Goal: Contribute content: Contribute content

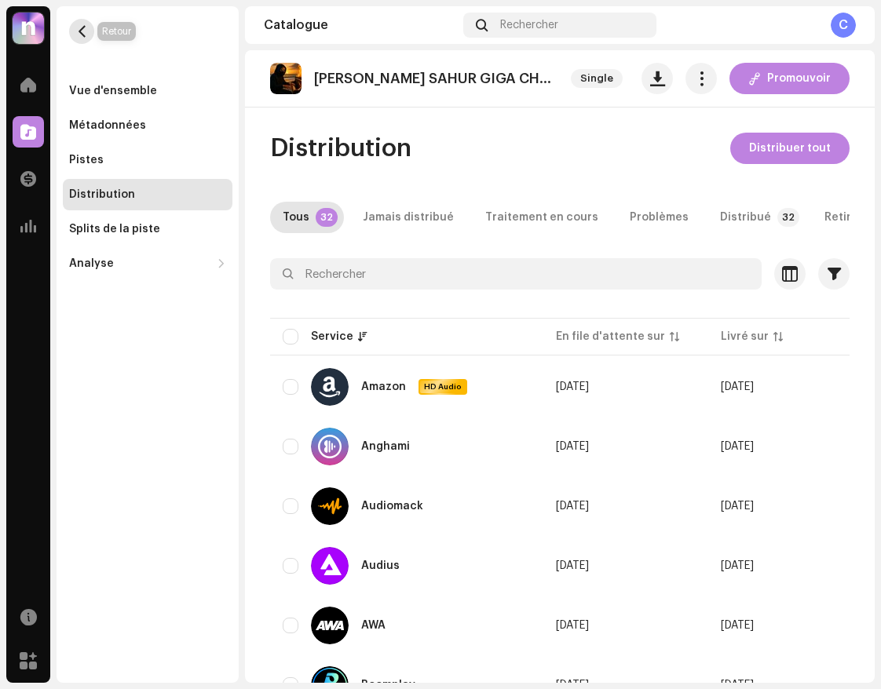
click at [87, 29] on span "button" at bounding box center [82, 31] width 12 height 13
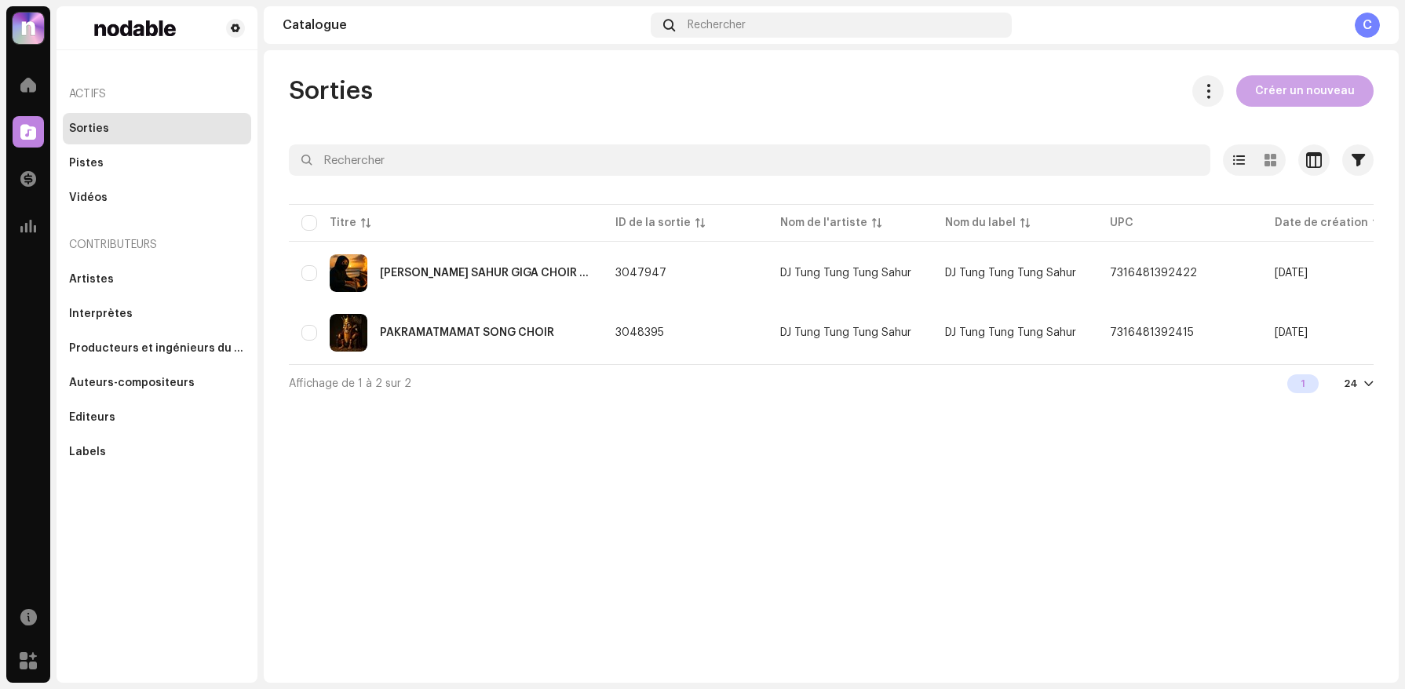
click at [880, 101] on span "Créer un nouveau" at bounding box center [1305, 90] width 100 height 31
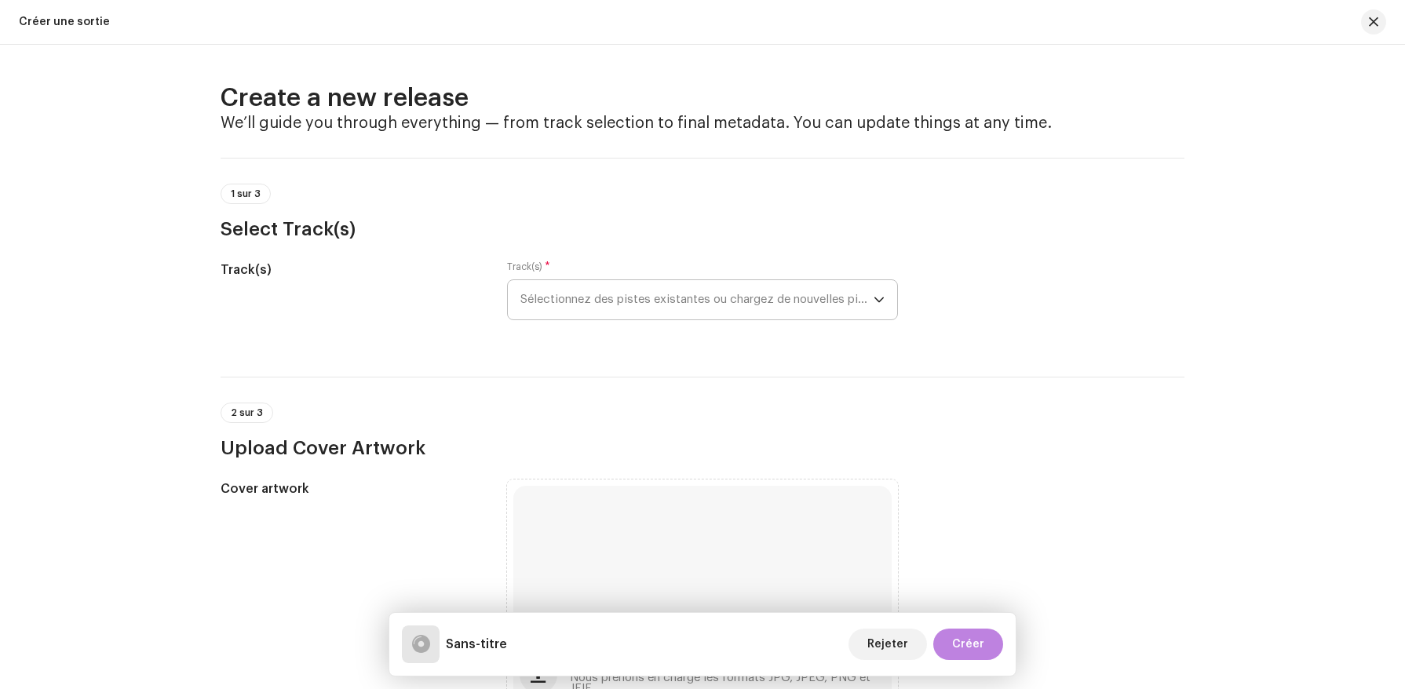
click at [588, 318] on span "Sélectionnez des pistes existantes ou chargez de nouvelles pistes" at bounding box center [697, 299] width 353 height 39
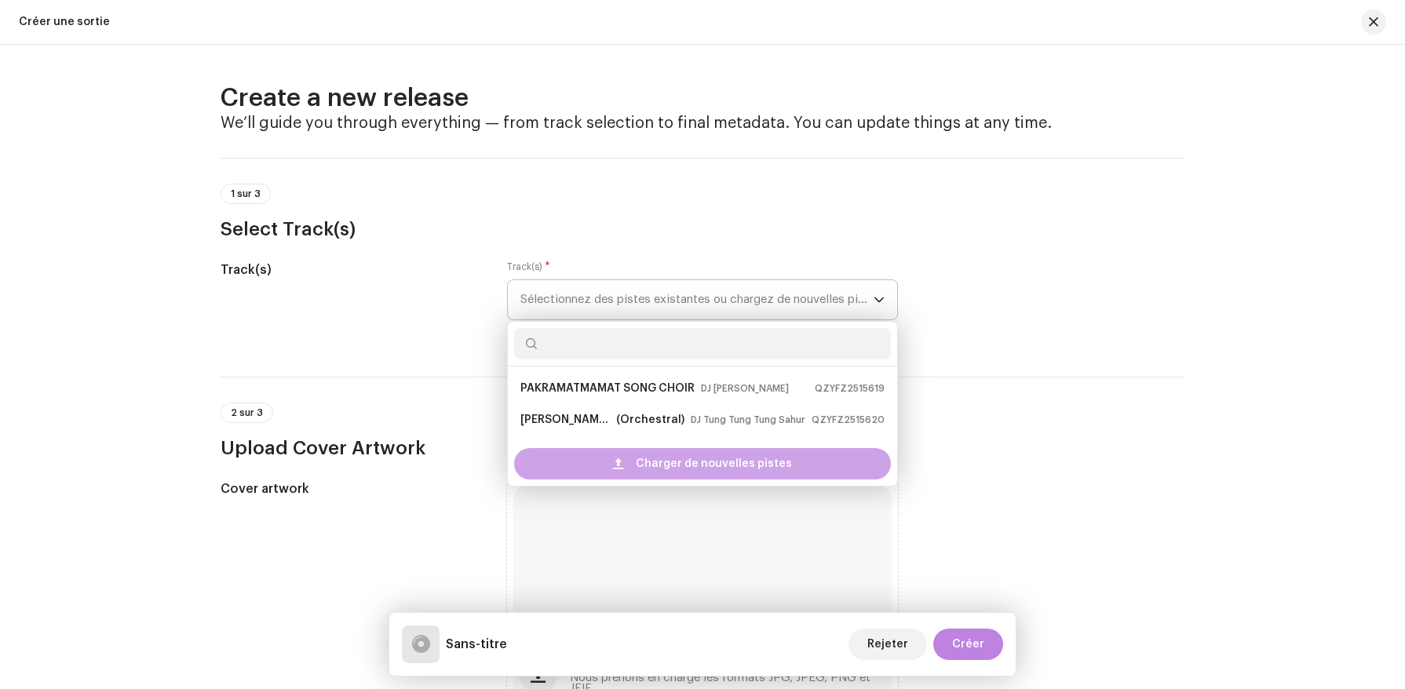
click at [574, 459] on div "Charger de nouvelles pistes" at bounding box center [702, 463] width 377 height 31
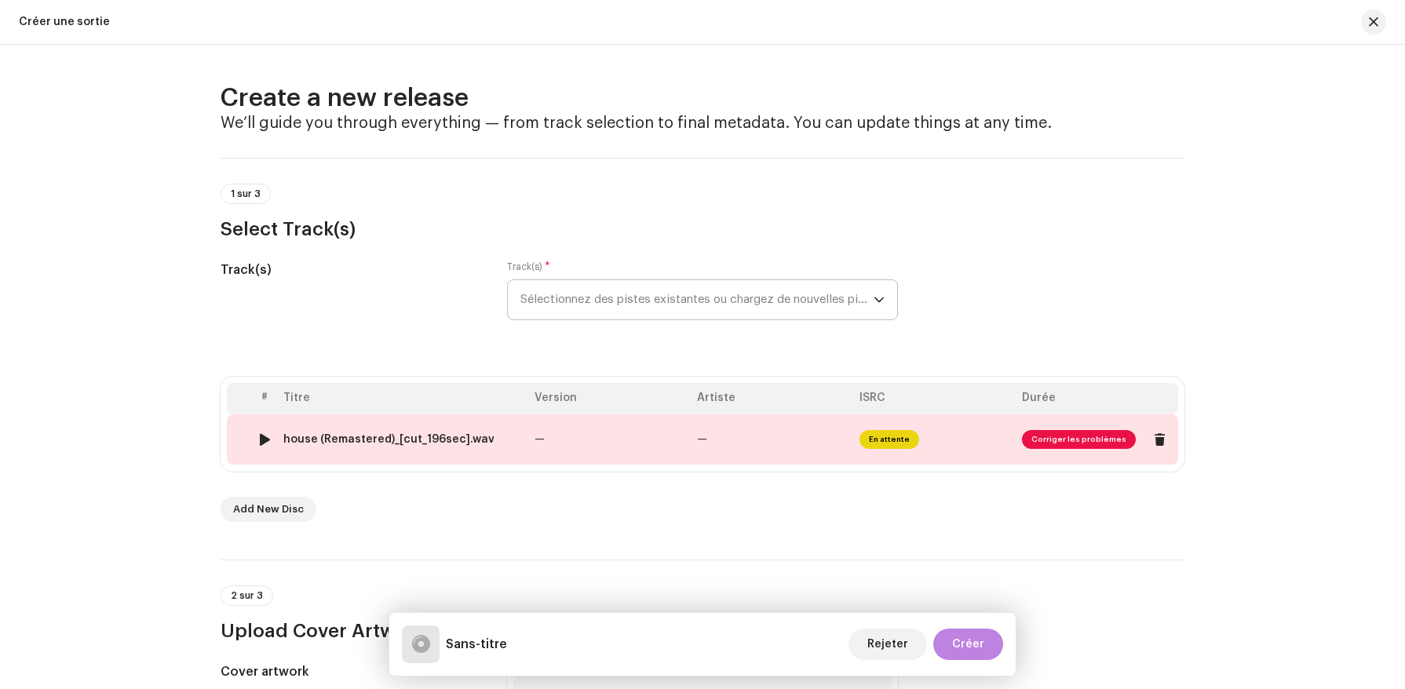
click at [652, 434] on td "—" at bounding box center [609, 440] width 163 height 50
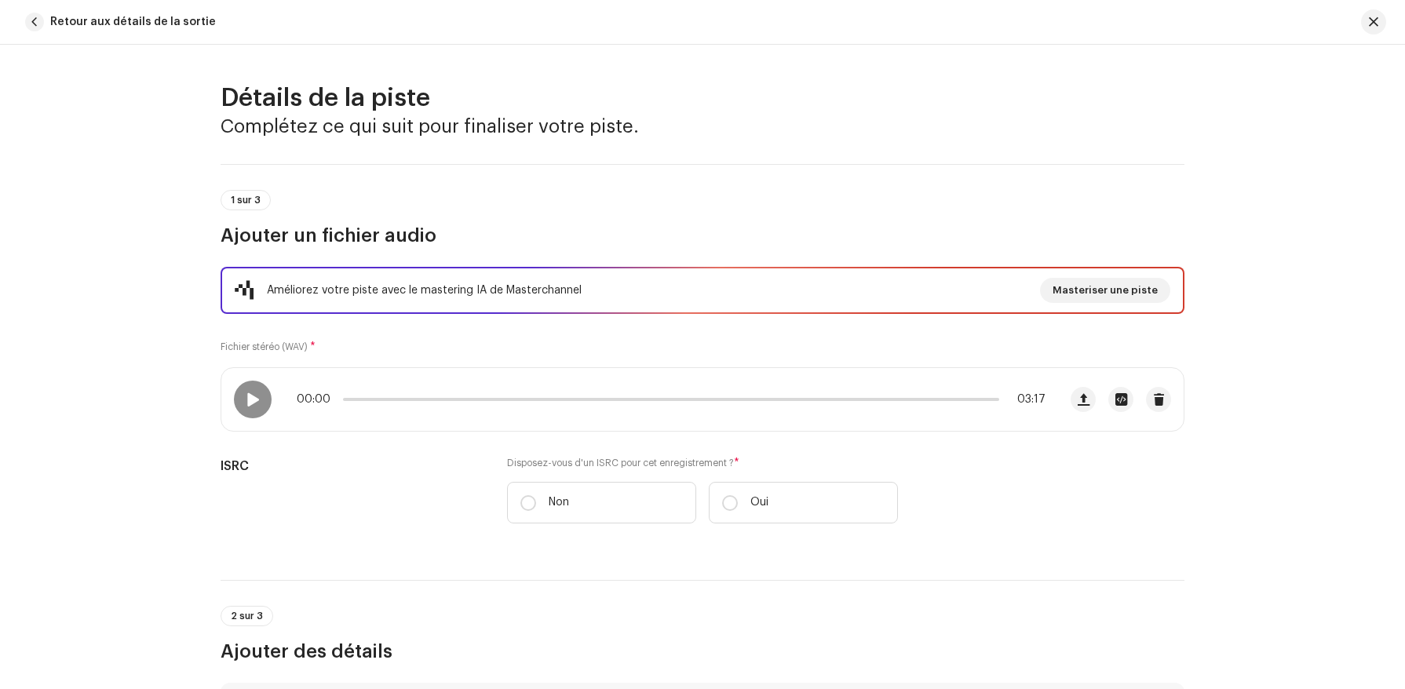
scroll to position [647, 0]
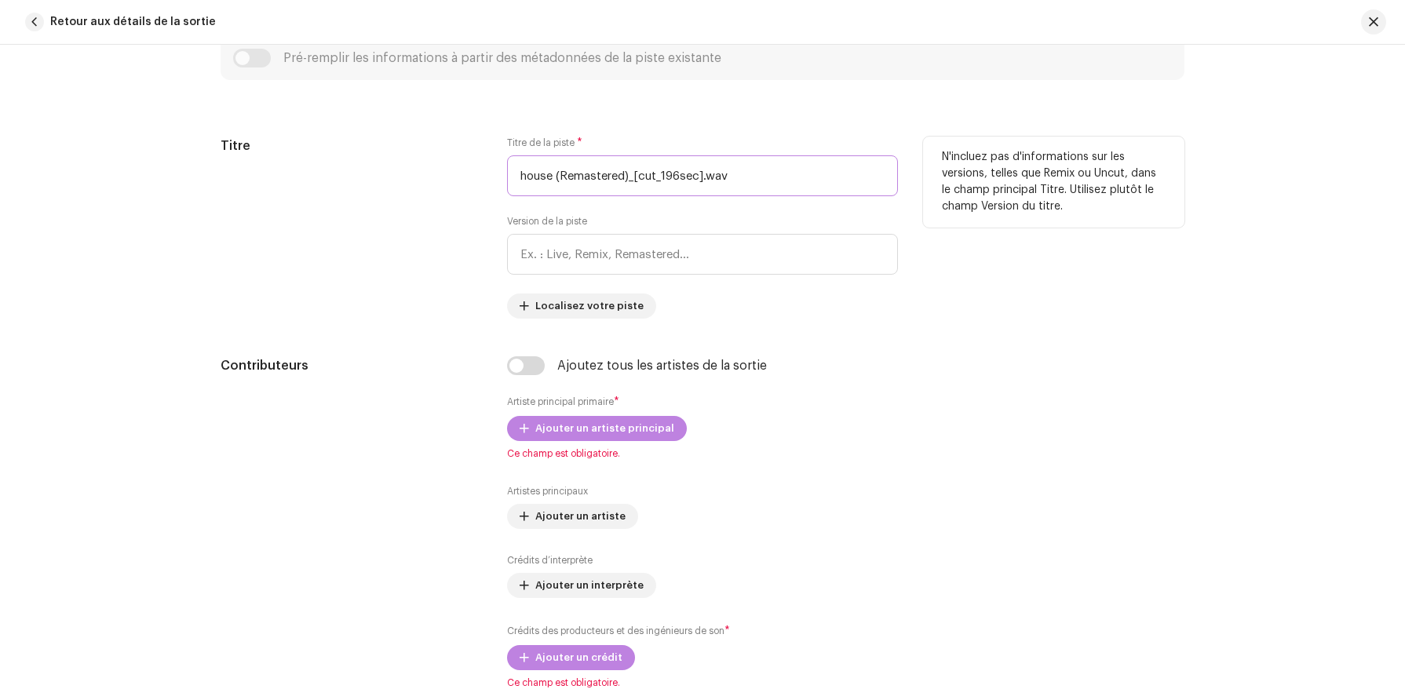
click at [557, 164] on input "house (Remastered)_[cut_196sec].wav" at bounding box center [702, 175] width 391 height 41
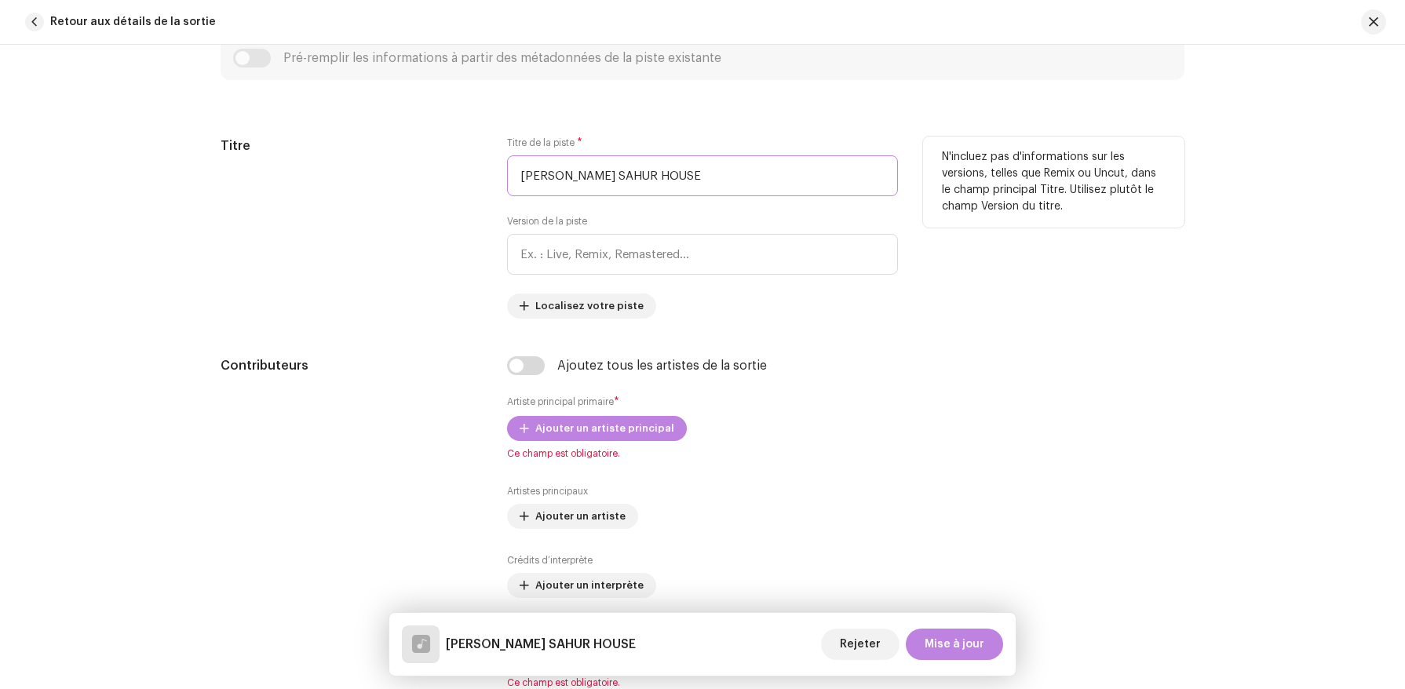
click at [617, 175] on input "[PERSON_NAME] SAHUR HOUSE" at bounding box center [702, 175] width 391 height 41
click at [726, 181] on input "[PERSON_NAME] SAHUR HOUSE" at bounding box center [702, 175] width 391 height 41
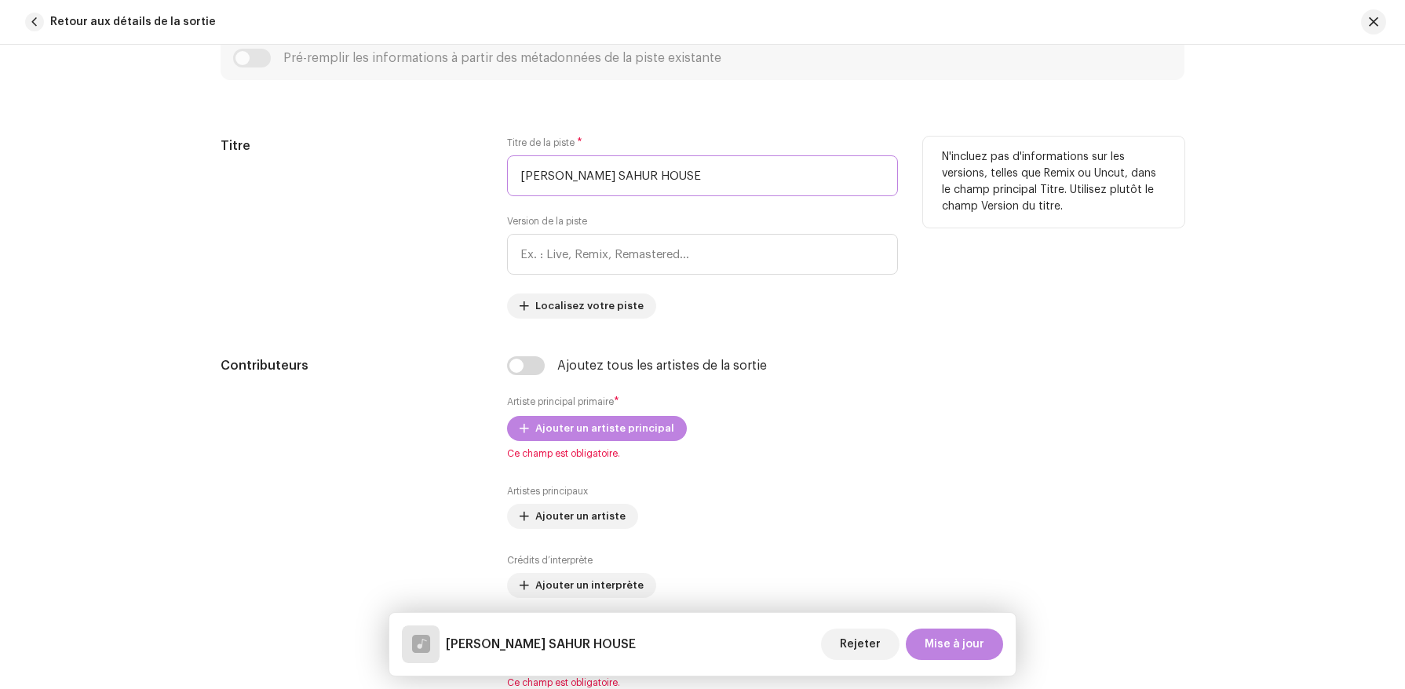
click at [693, 178] on input "[PERSON_NAME] SAHUR HOUSE" at bounding box center [702, 175] width 391 height 41
click at [693, 177] on input "[PERSON_NAME] SAHUR DANCE" at bounding box center [702, 175] width 391 height 41
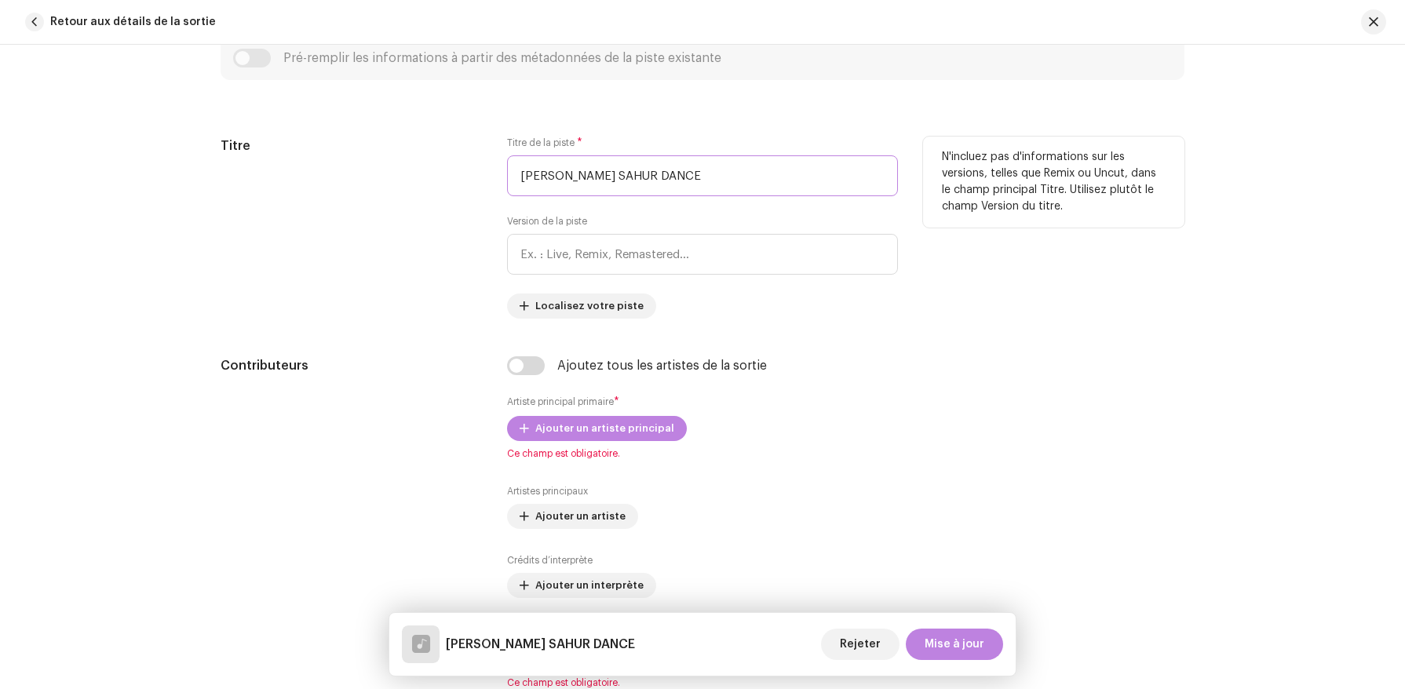
click at [693, 177] on input "[PERSON_NAME] SAHUR DANCE" at bounding box center [702, 175] width 391 height 41
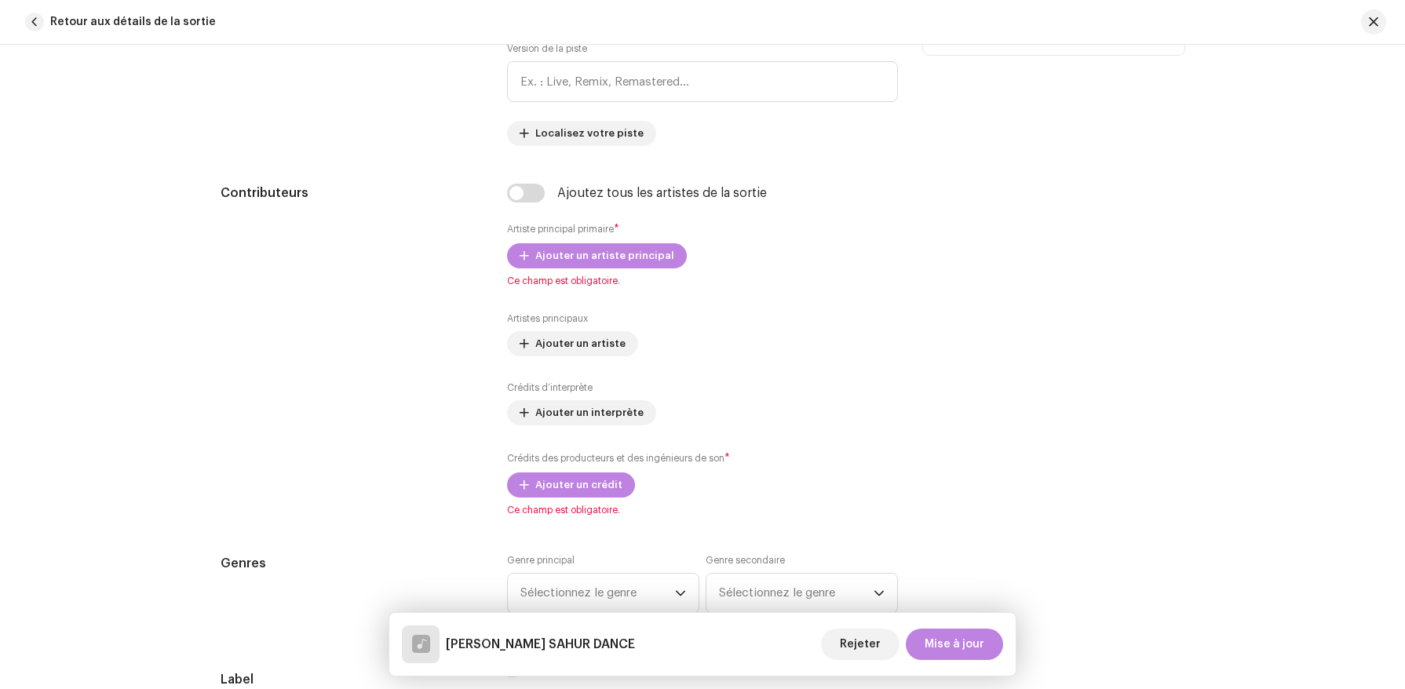
scroll to position [947, 0]
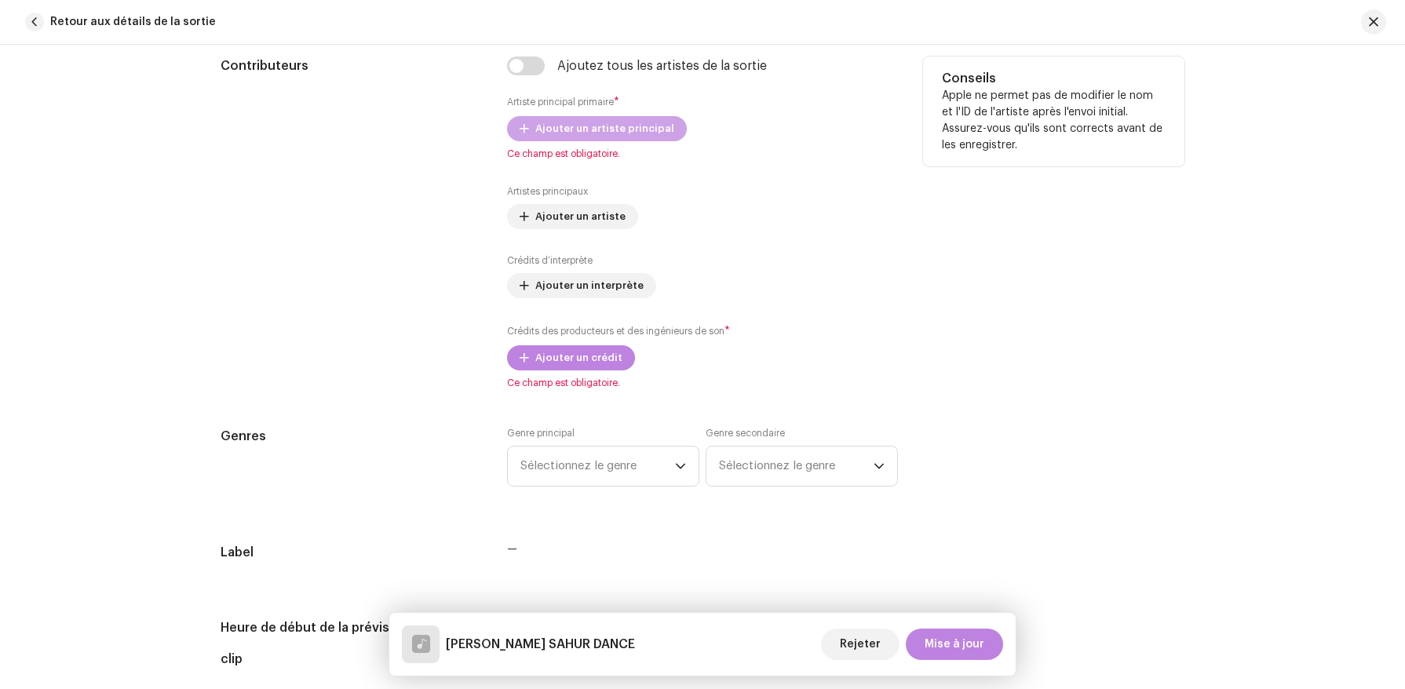
type input "[PERSON_NAME] SAHUR DANCE"
click at [588, 122] on span "Ajouter un artiste principal" at bounding box center [604, 128] width 139 height 31
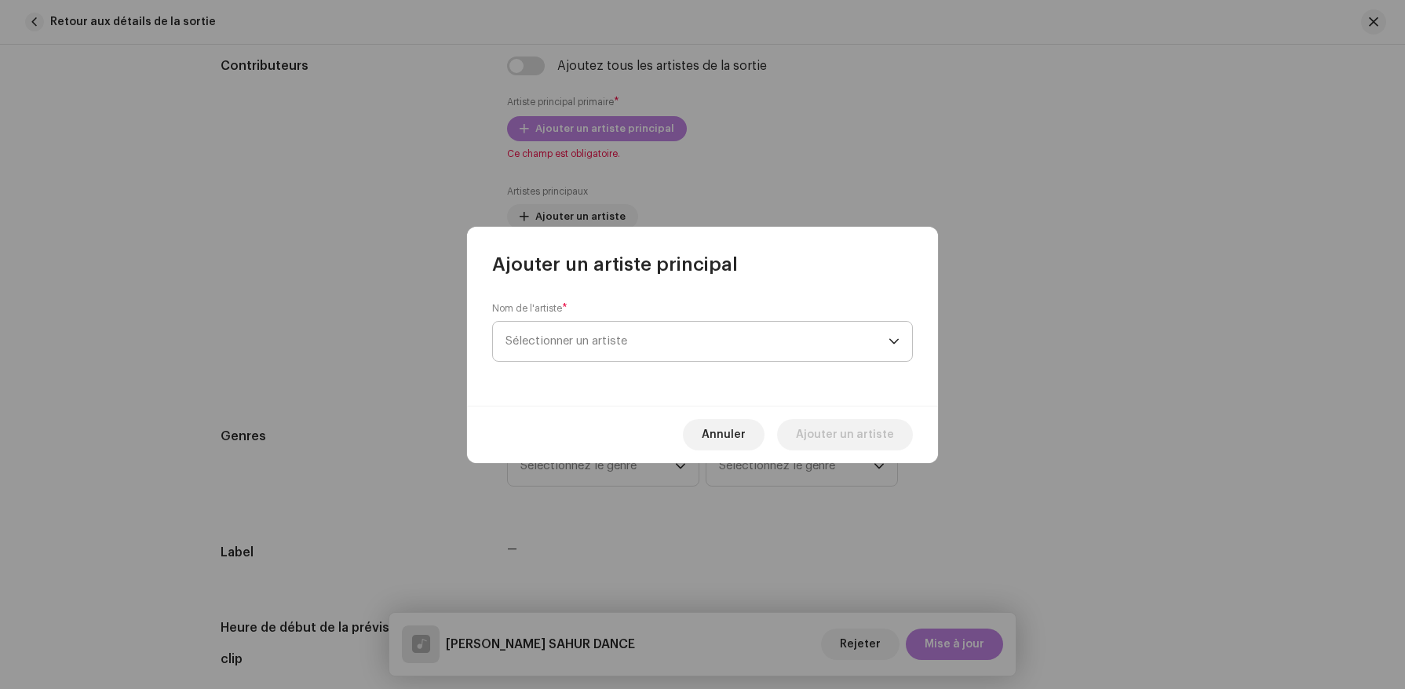
click at [635, 347] on span "Sélectionner un artiste" at bounding box center [697, 341] width 383 height 39
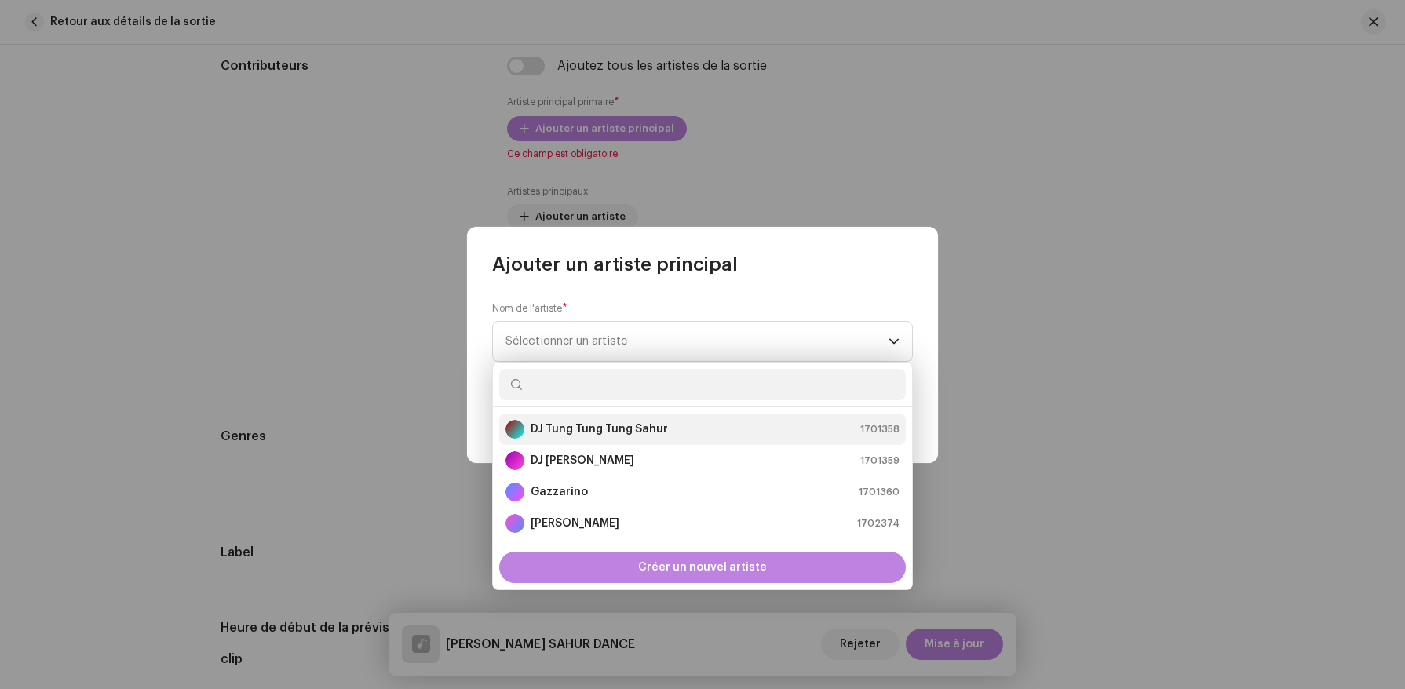
click at [592, 422] on strong "DJ Tung Tung Tung Sahur" at bounding box center [599, 430] width 137 height 16
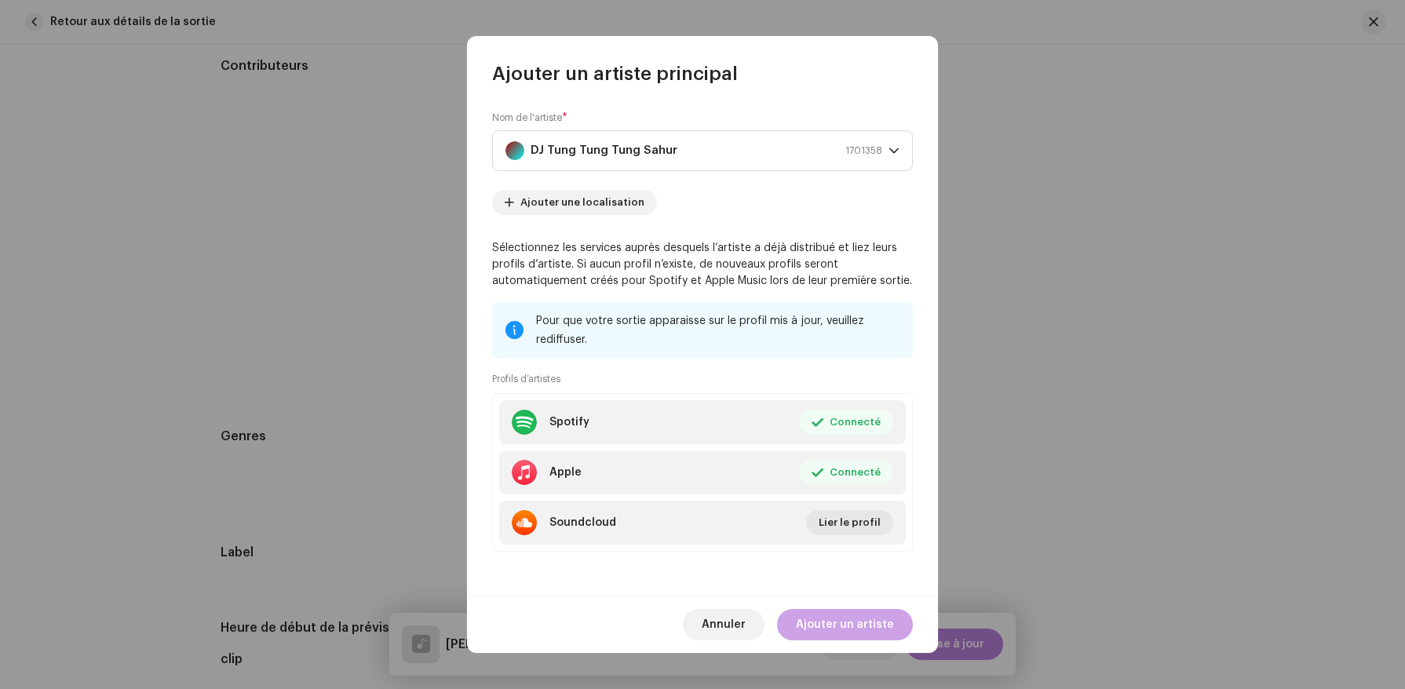
click at [825, 625] on span "Ajouter un artiste" at bounding box center [845, 624] width 98 height 31
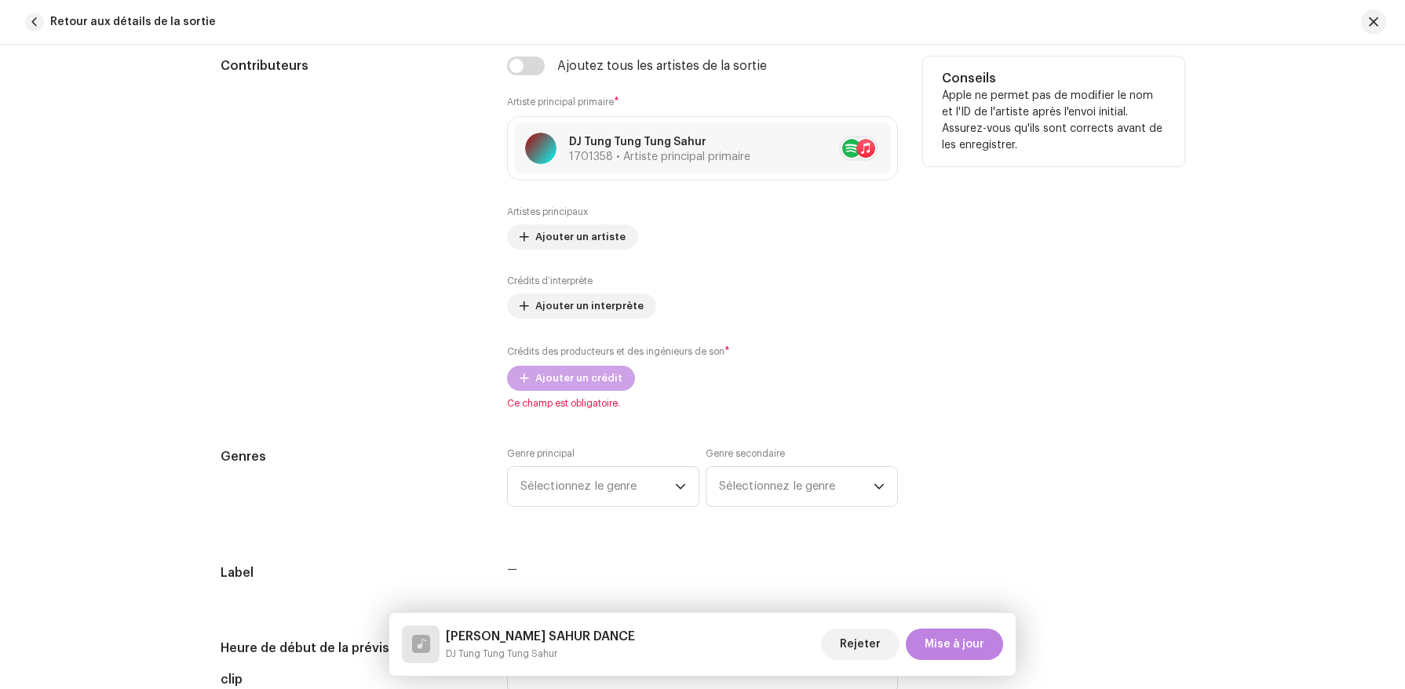
click at [563, 372] on span "Ajouter un crédit" at bounding box center [578, 378] width 87 height 31
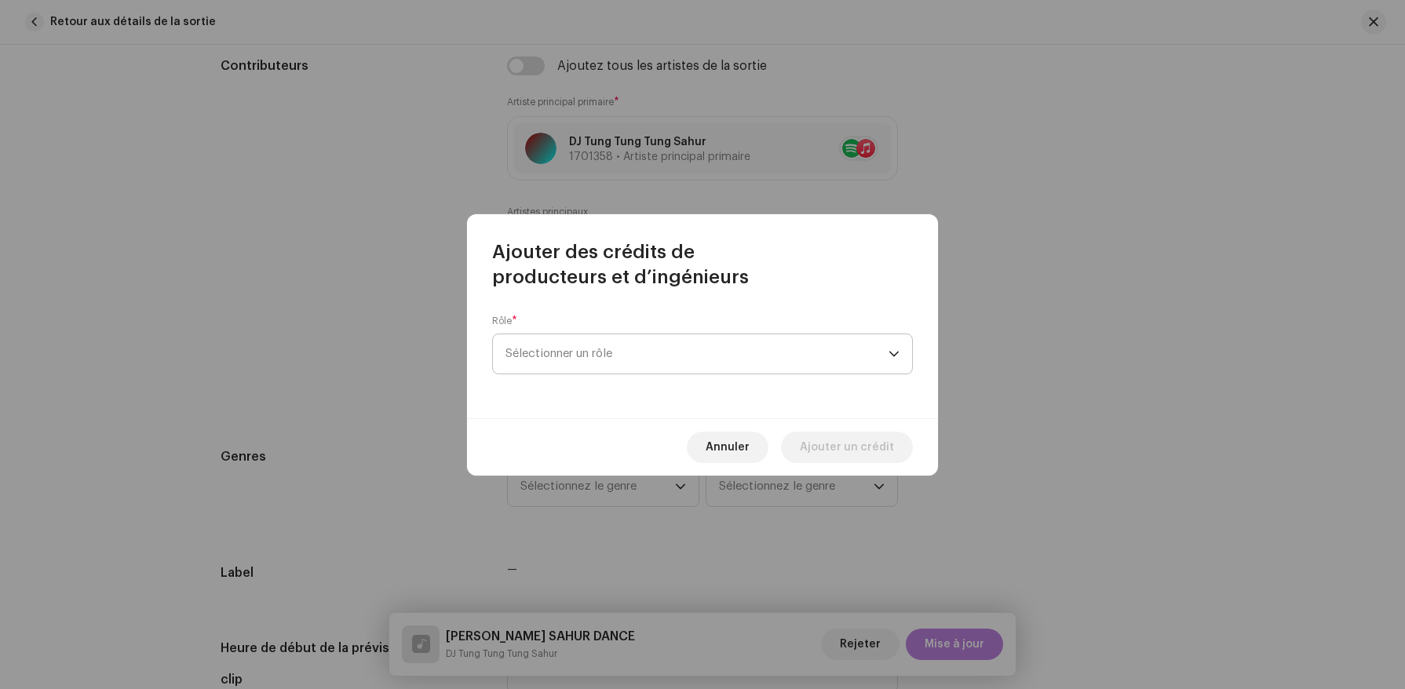
click at [563, 355] on span "Sélectionner un rôle" at bounding box center [697, 353] width 383 height 39
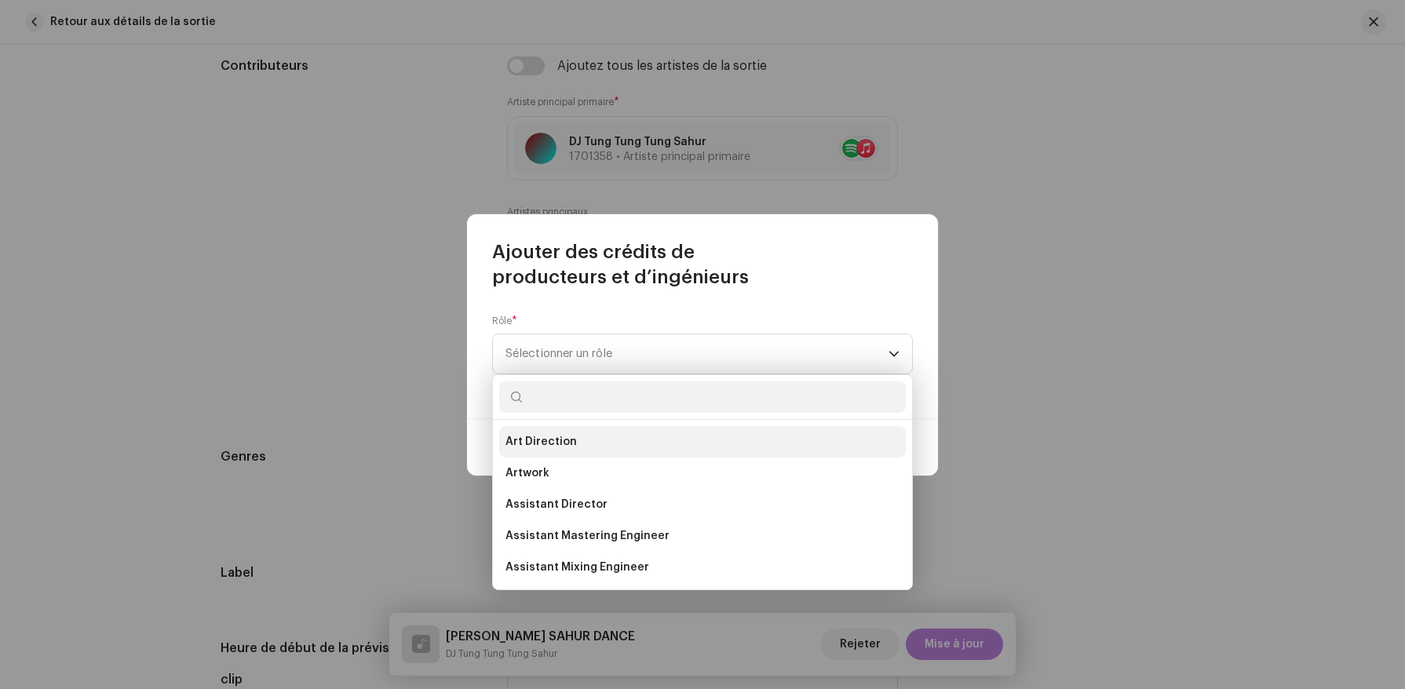
click at [554, 451] on li "Art Direction" at bounding box center [702, 441] width 407 height 31
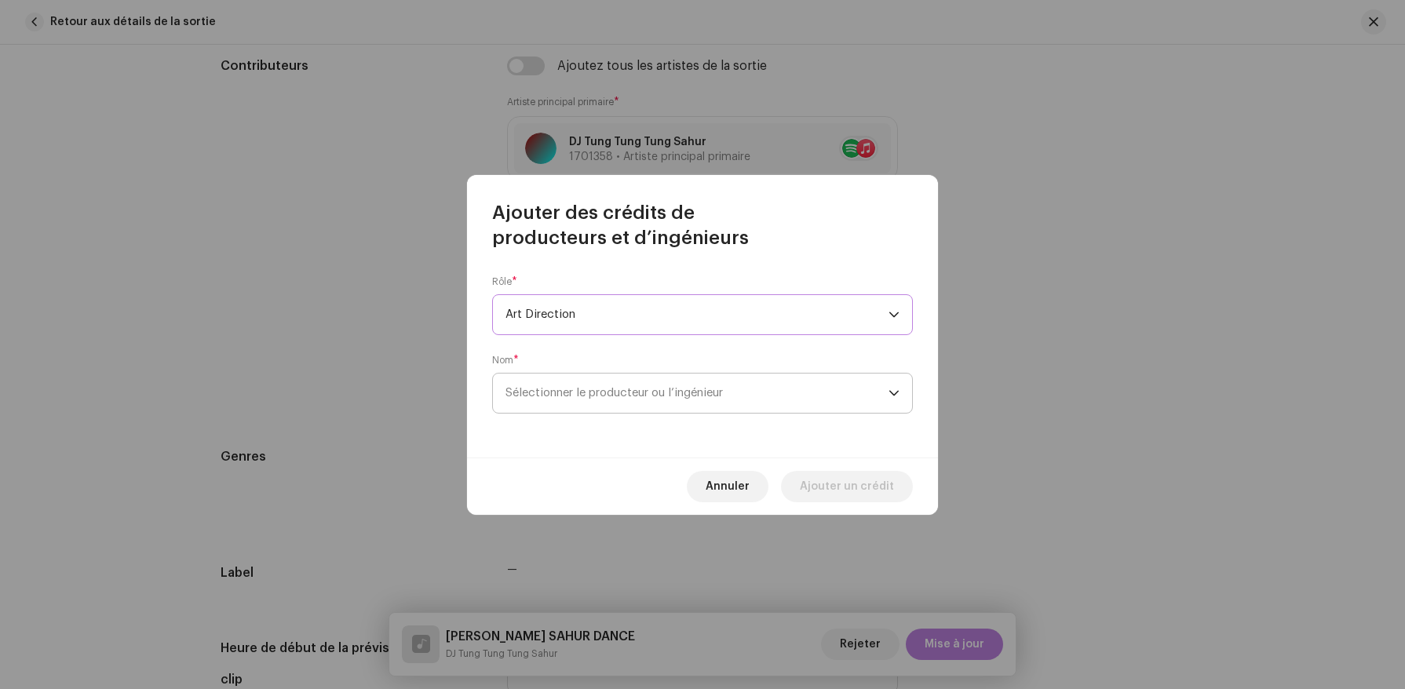
click at [605, 393] on span "Sélectionner le producteur ou l’ingénieur" at bounding box center [614, 393] width 217 height 12
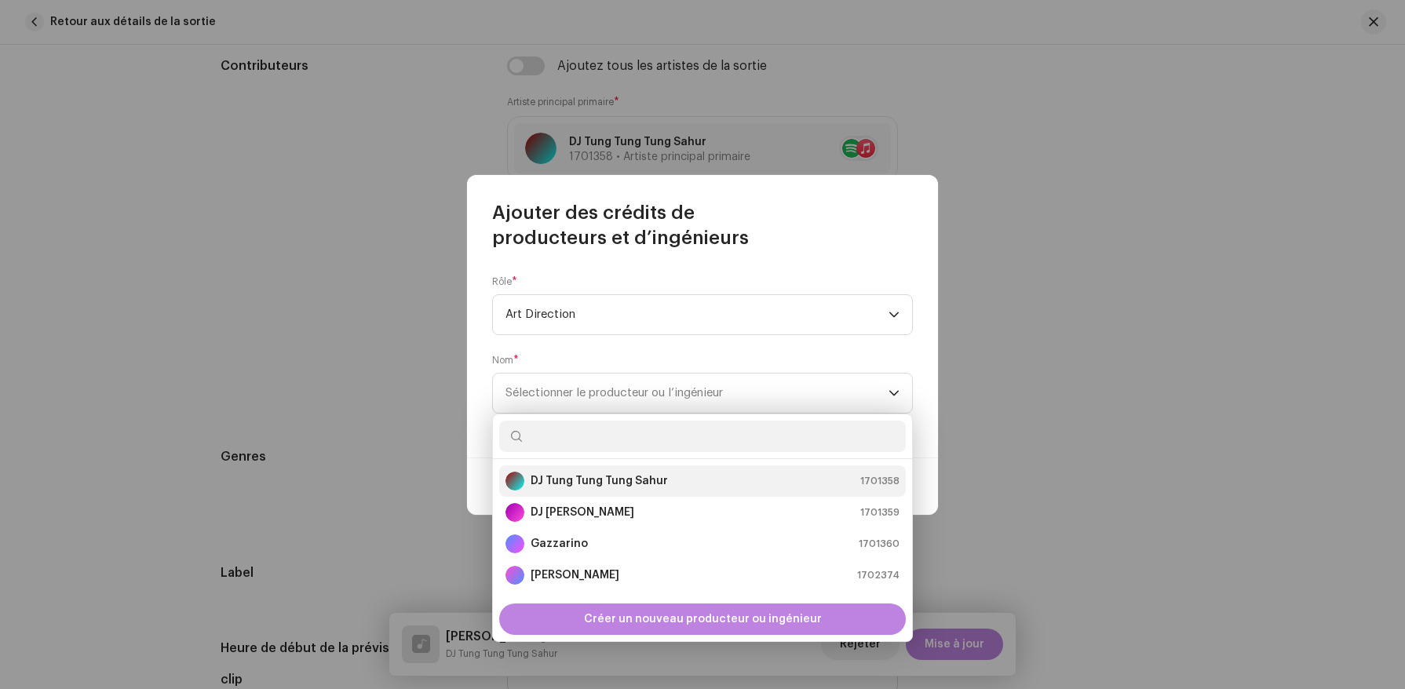
click at [590, 484] on strong "DJ Tung Tung Tung Sahur" at bounding box center [599, 481] width 137 height 16
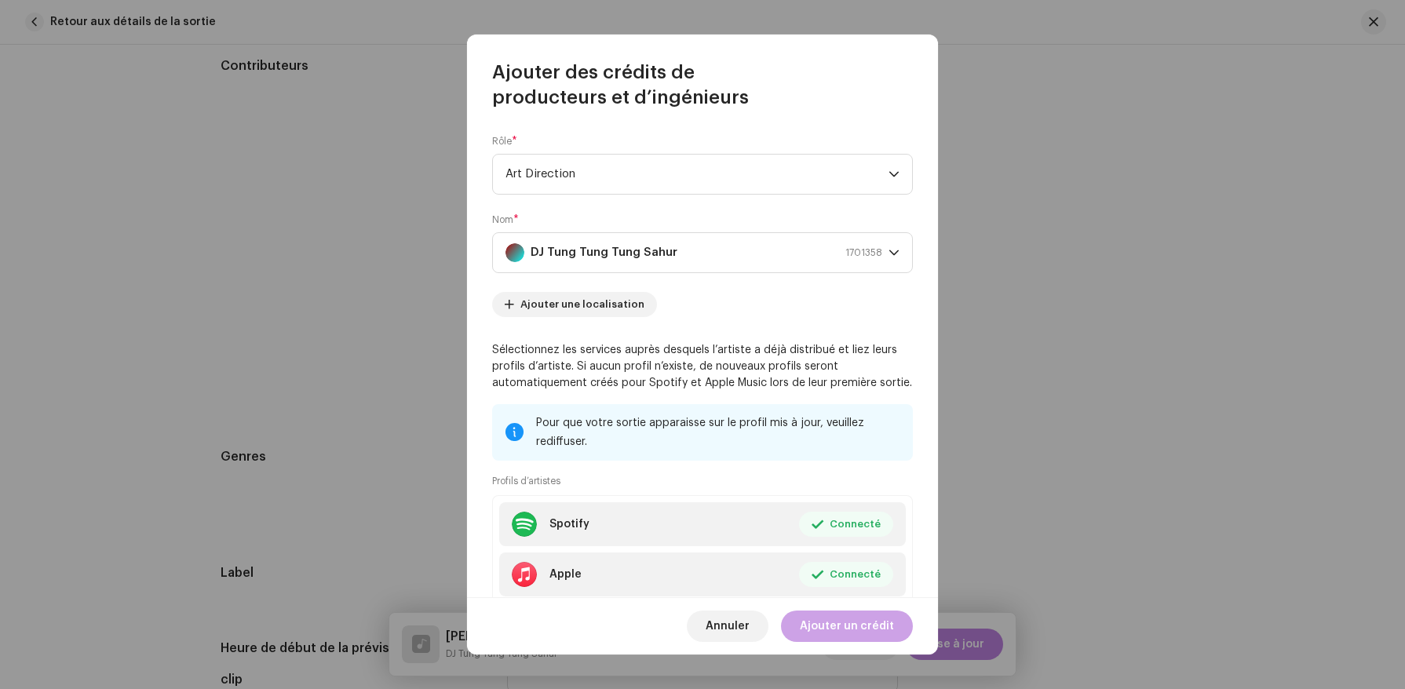
click at [850, 636] on span "Ajouter un crédit" at bounding box center [847, 626] width 94 height 31
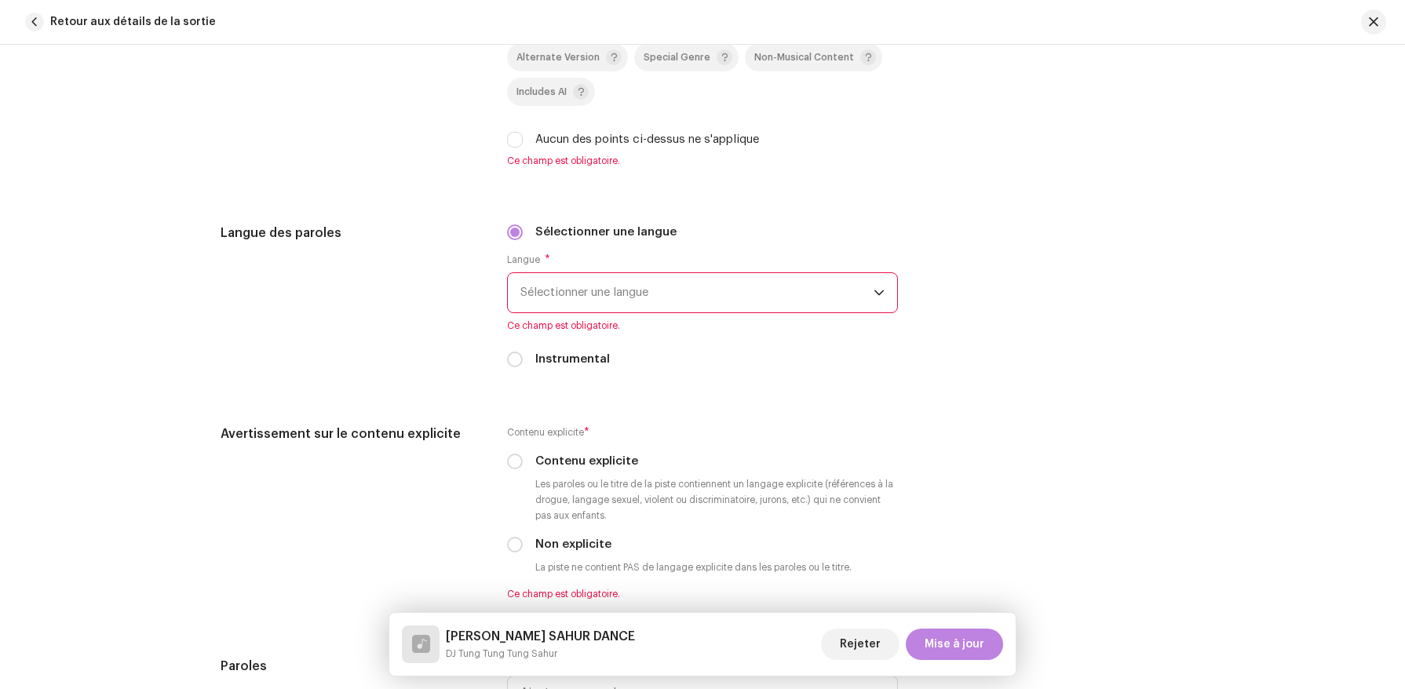
scroll to position [2507, 0]
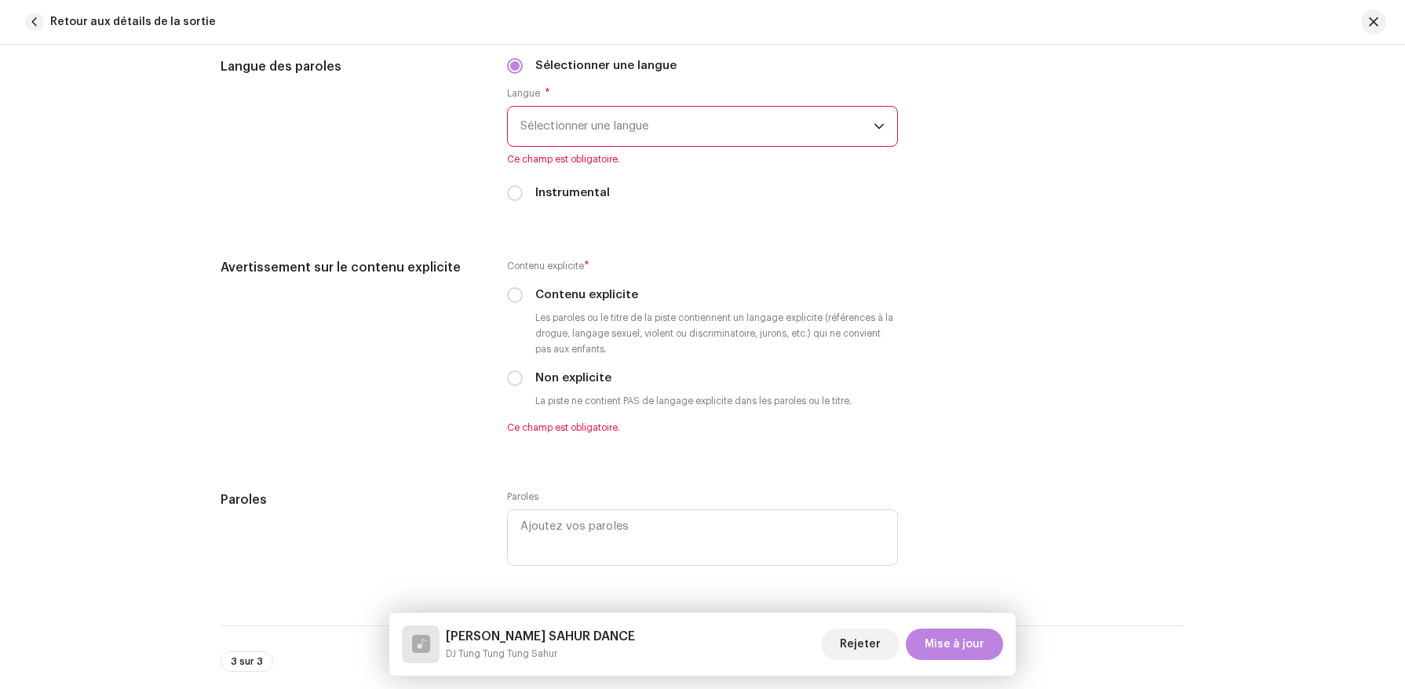
click at [612, 134] on span "Sélectionner une langue" at bounding box center [697, 126] width 353 height 39
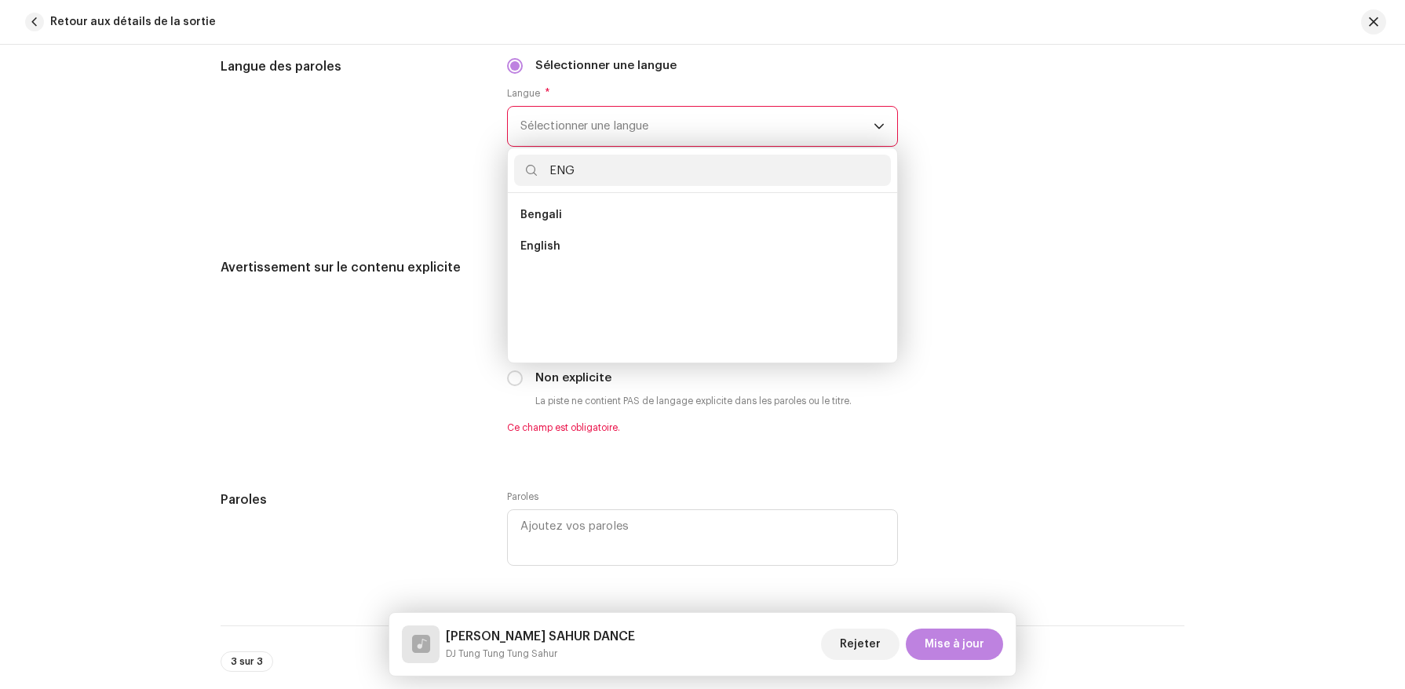
scroll to position [0, 0]
type input "ENGL"
click at [552, 215] on span "English" at bounding box center [541, 215] width 40 height 16
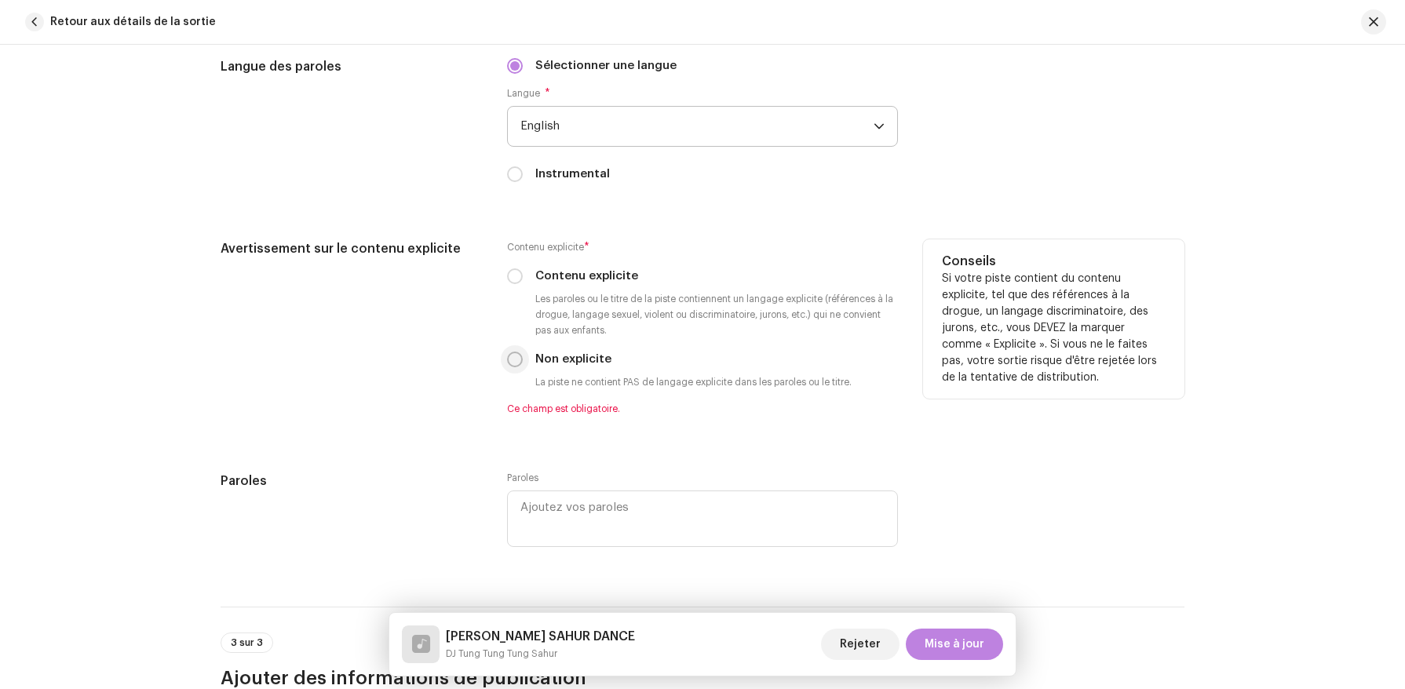
click at [518, 361] on input "Non explicite" at bounding box center [515, 360] width 16 height 16
radio input "true"
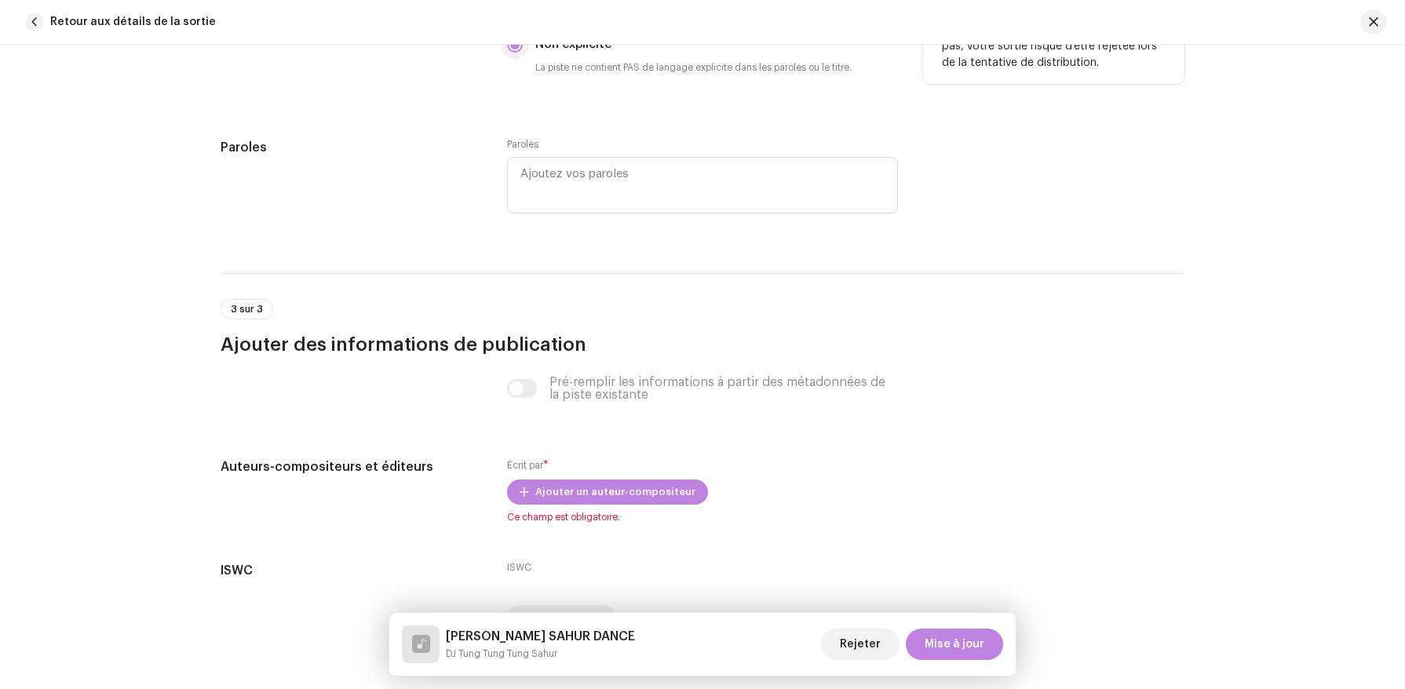
scroll to position [2917, 0]
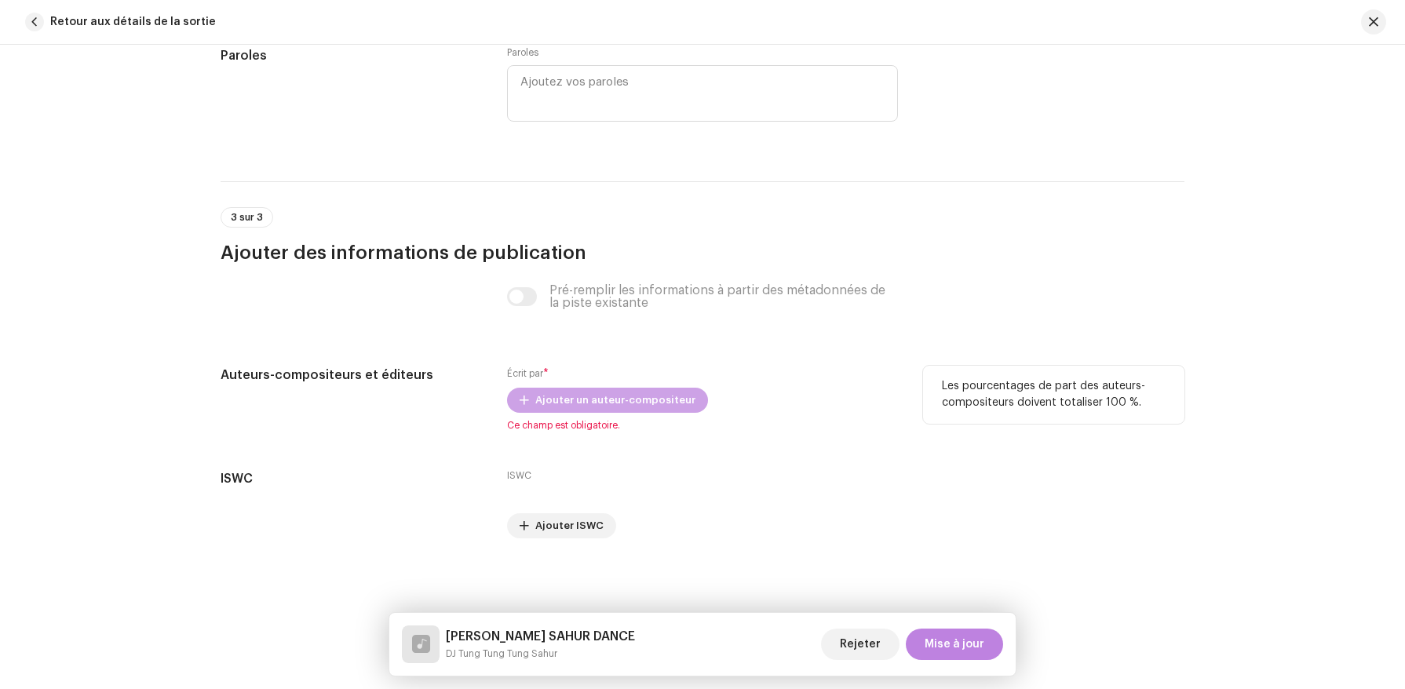
click at [535, 399] on span "Ajouter un auteur-compositeur" at bounding box center [615, 400] width 160 height 31
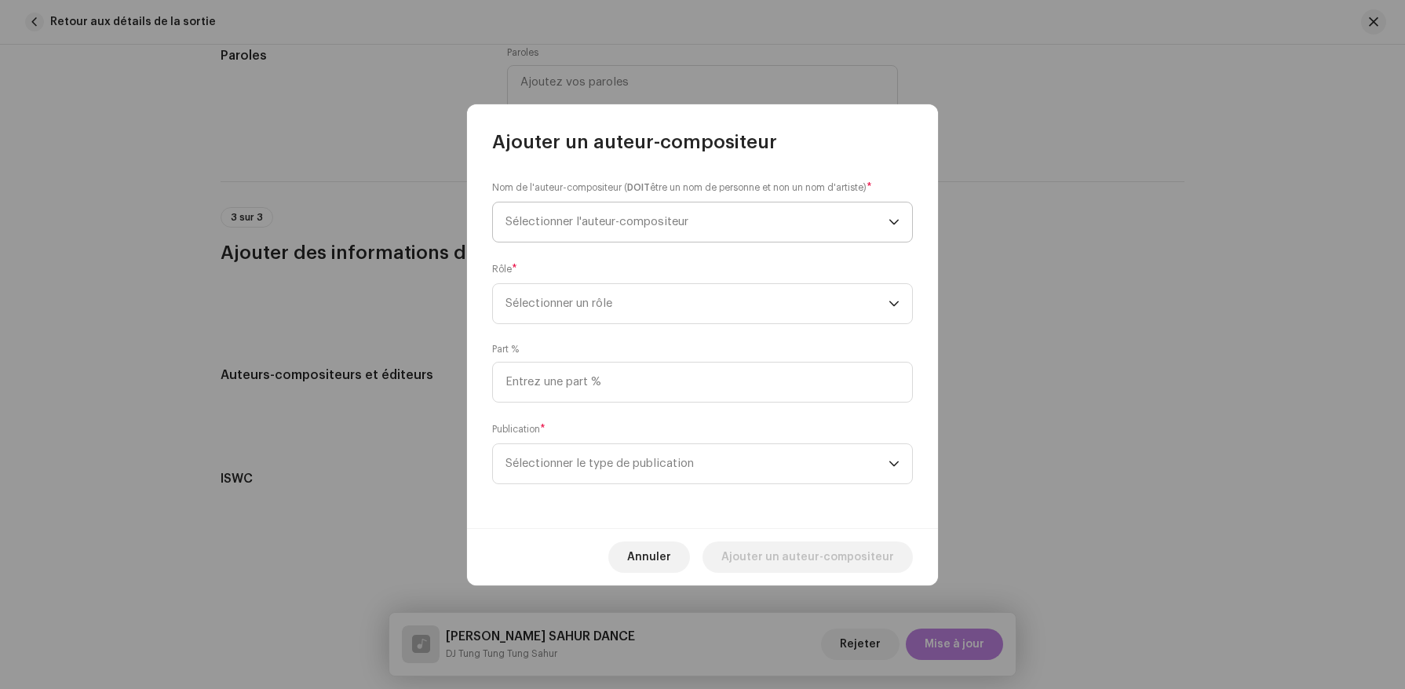
click at [543, 210] on span "Sélectionner l'auteur-compositeur" at bounding box center [697, 222] width 383 height 39
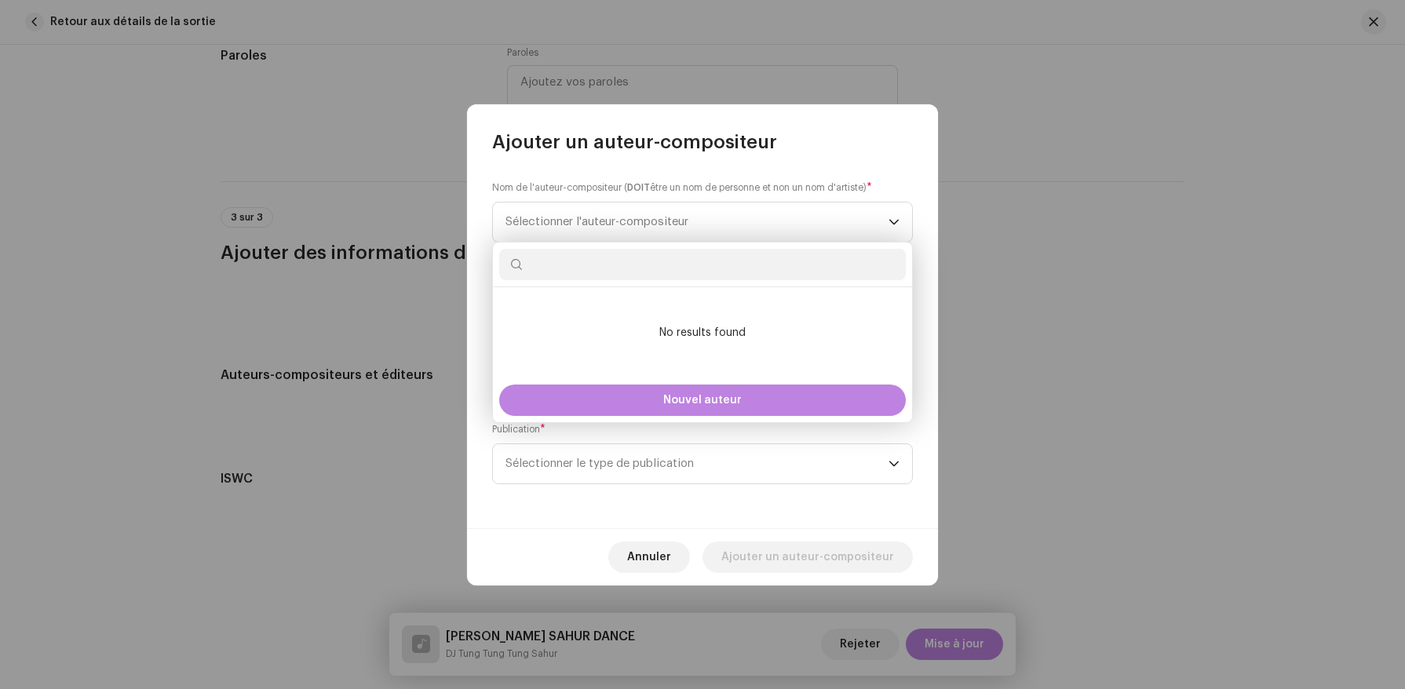
click at [576, 163] on div "Nom de l'auteur-compositeur ( DOIT être un nom de personne et non un nom d'arti…" at bounding box center [702, 342] width 471 height 374
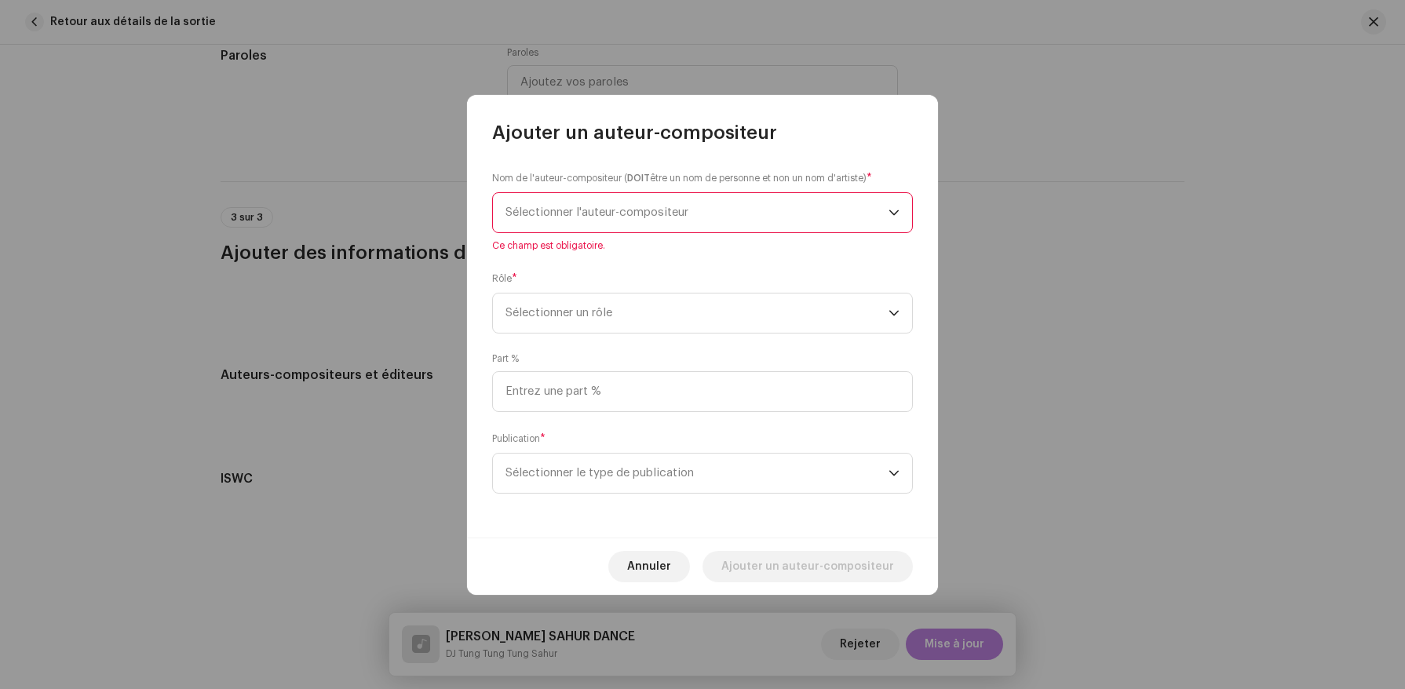
click at [553, 206] on span "Sélectionner l'auteur-compositeur" at bounding box center [597, 212] width 183 height 12
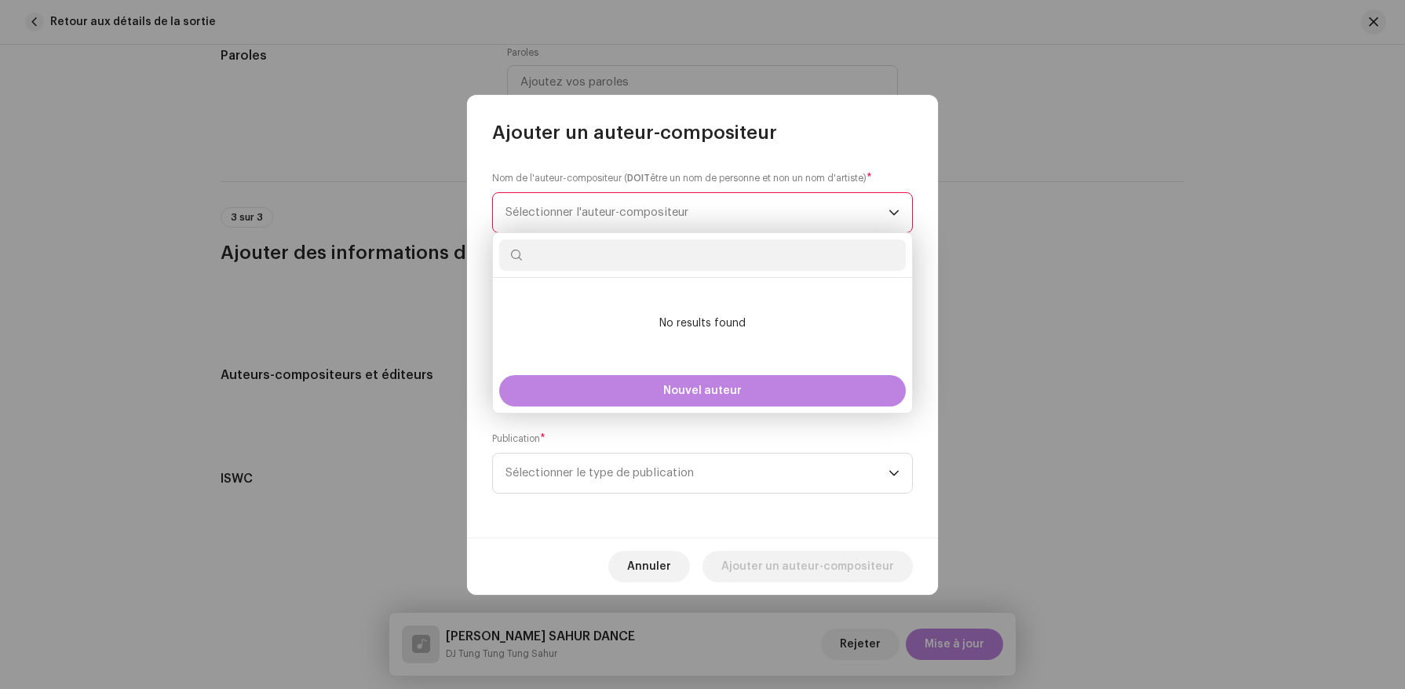
click at [552, 440] on div "Publication * Sélectionner le type de publication" at bounding box center [702, 462] width 421 height 63
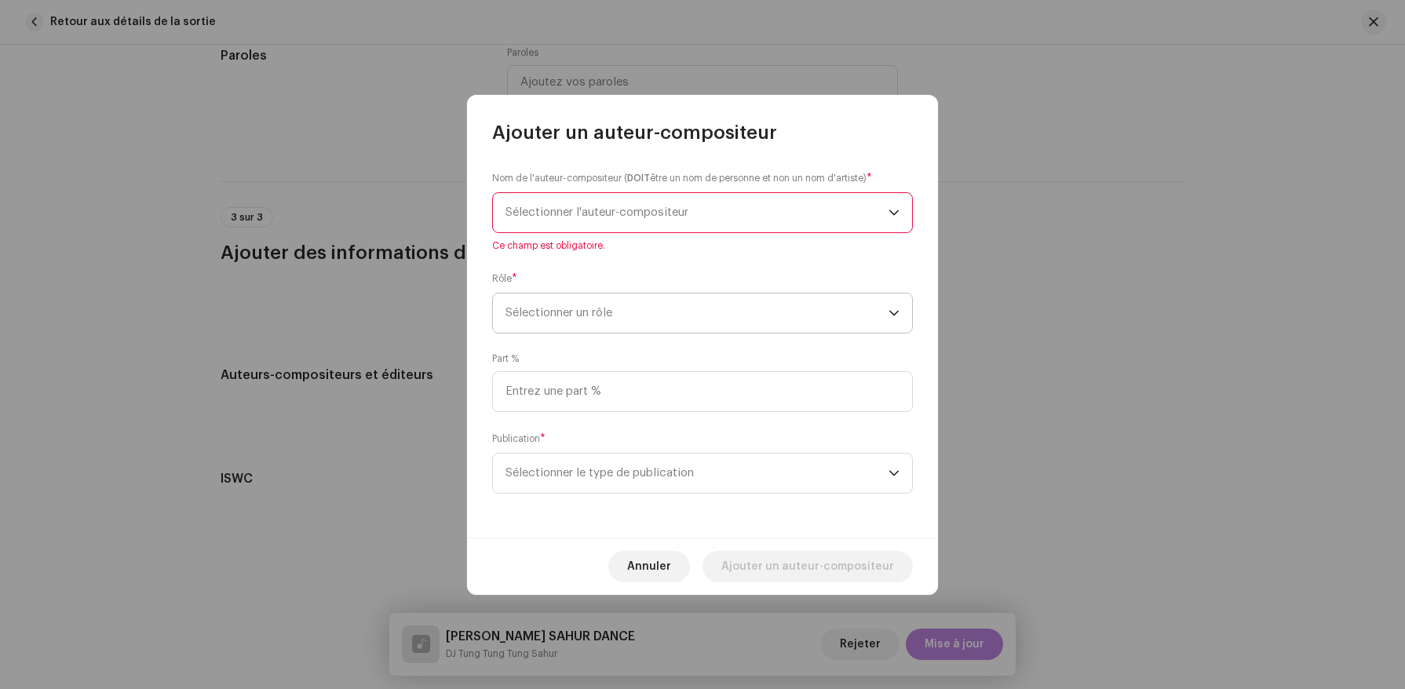
click at [538, 307] on span "Sélectionner un rôle" at bounding box center [697, 313] width 383 height 39
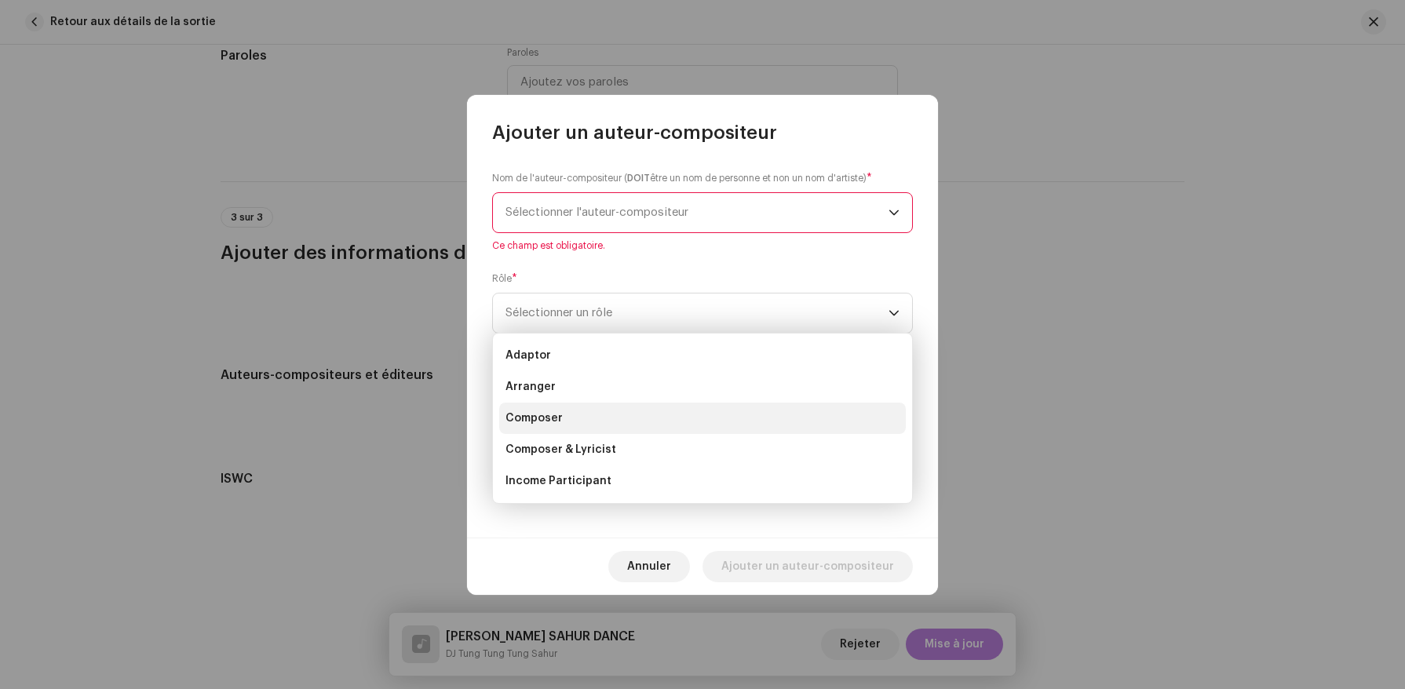
drag, startPoint x: 535, startPoint y: 359, endPoint x: 535, endPoint y: 423, distance: 64.4
click at [535, 423] on ul "Adaptor Arranger Composer Composer & Lyricist Income Participant Lyricist Sub A…" at bounding box center [702, 497] width 419 height 327
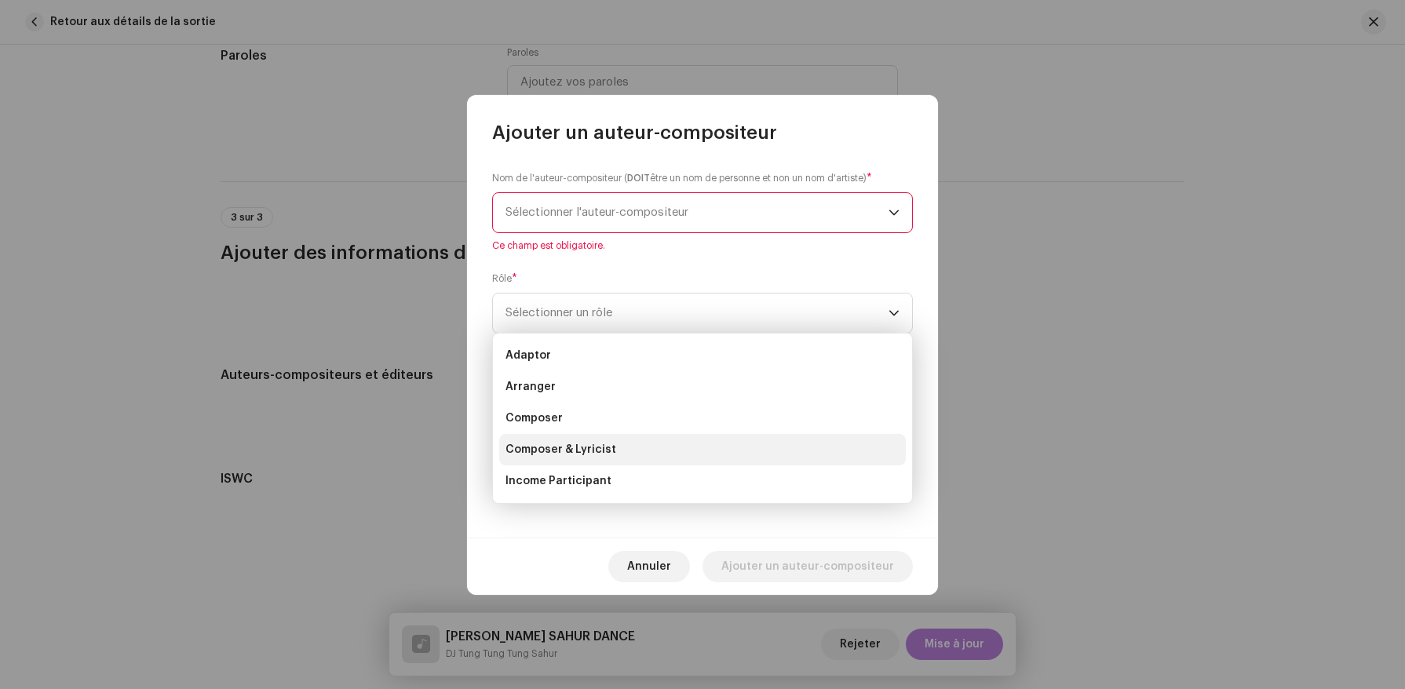
click at [538, 452] on span "Composer & Lyricist" at bounding box center [561, 450] width 111 height 16
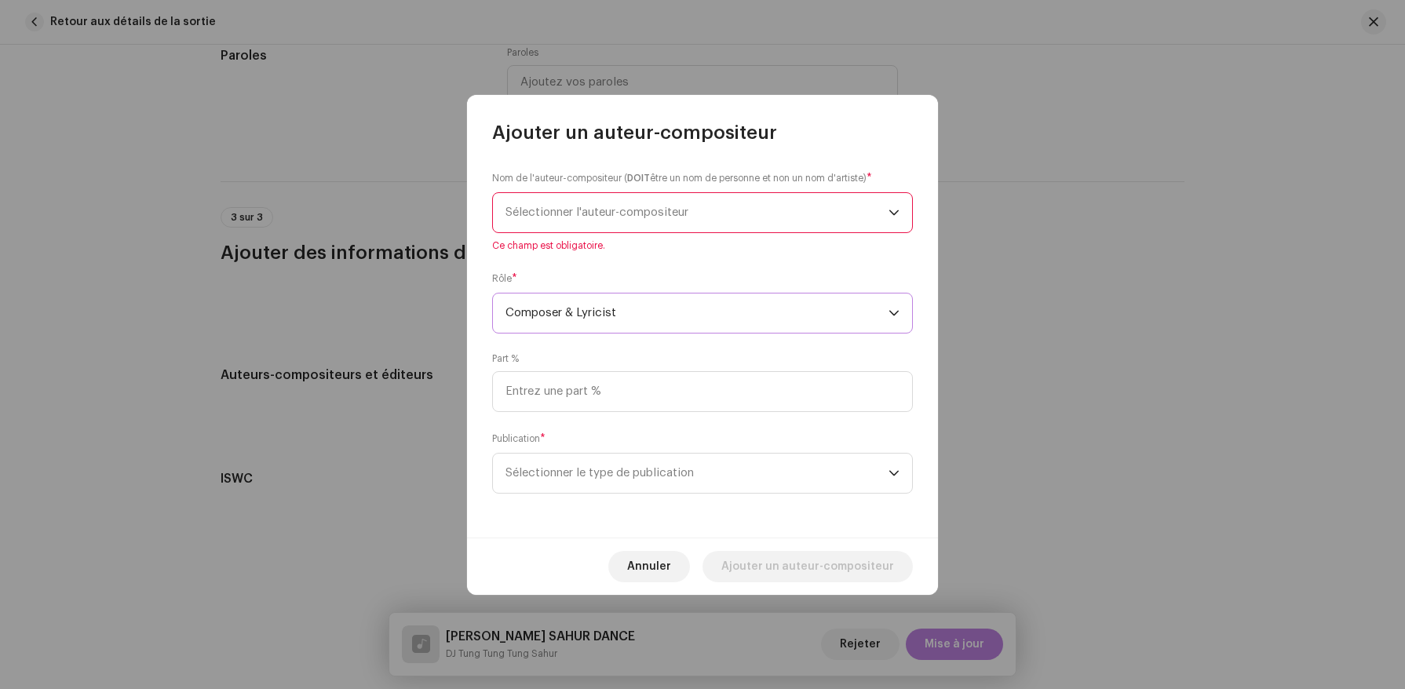
click at [544, 188] on div "Nom de l'auteur-compositeur ( DOIT être un nom de personne et non un nom d'arti…" at bounding box center [702, 211] width 421 height 82
click at [544, 204] on span "Sélectionner l'auteur-compositeur" at bounding box center [697, 212] width 383 height 39
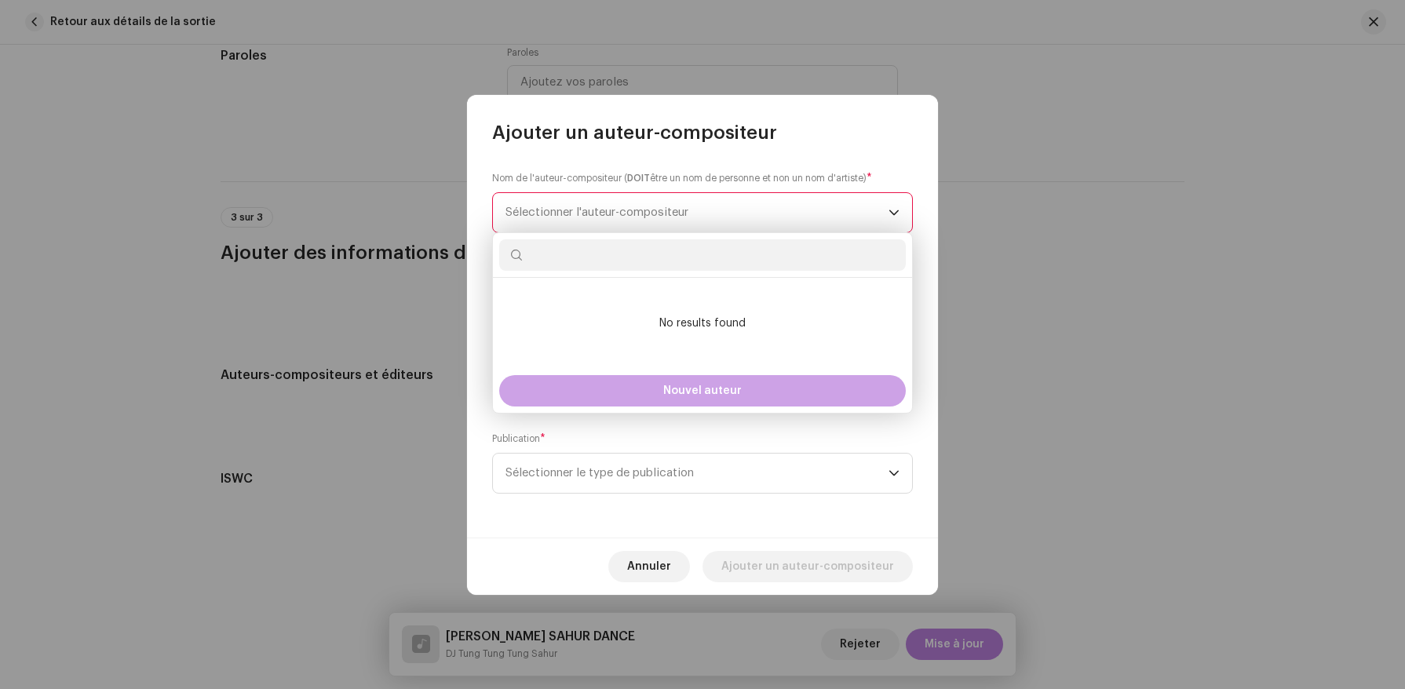
click at [576, 392] on button "Nouvel auteur" at bounding box center [702, 390] width 407 height 31
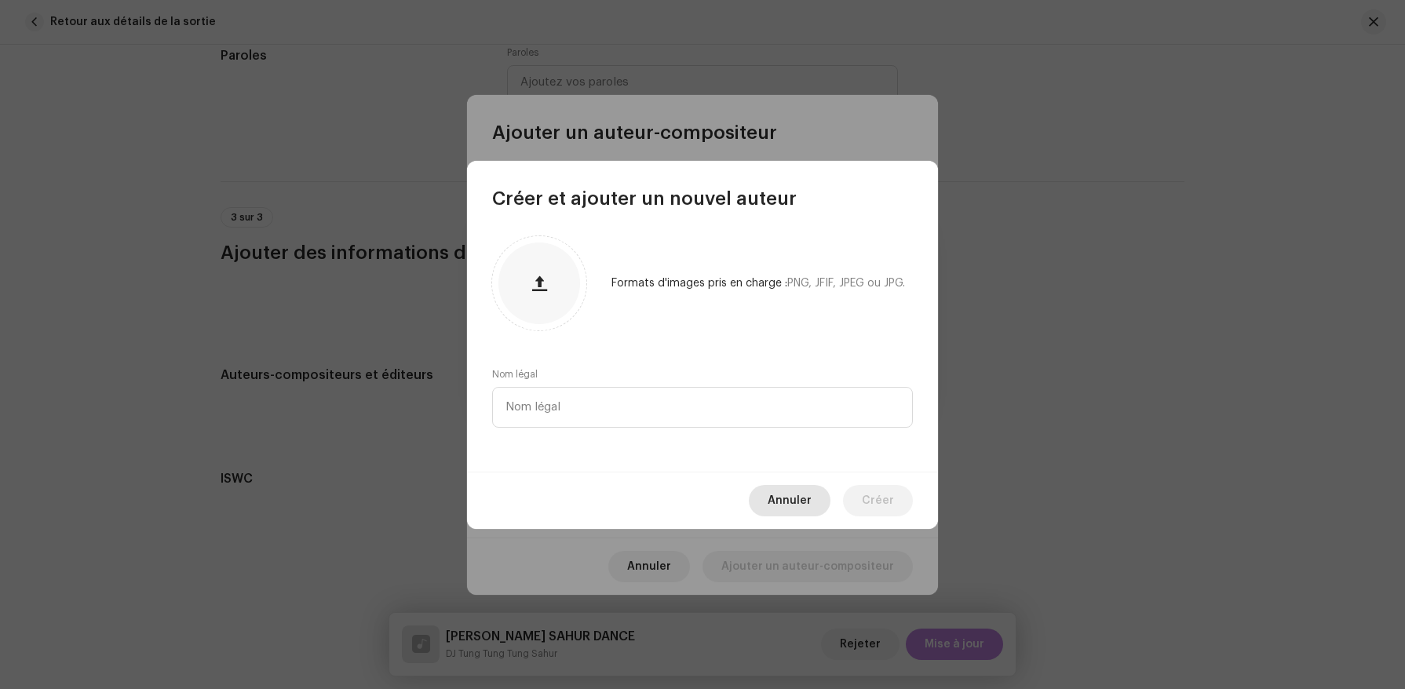
click at [787, 503] on span "Annuler" at bounding box center [790, 500] width 44 height 31
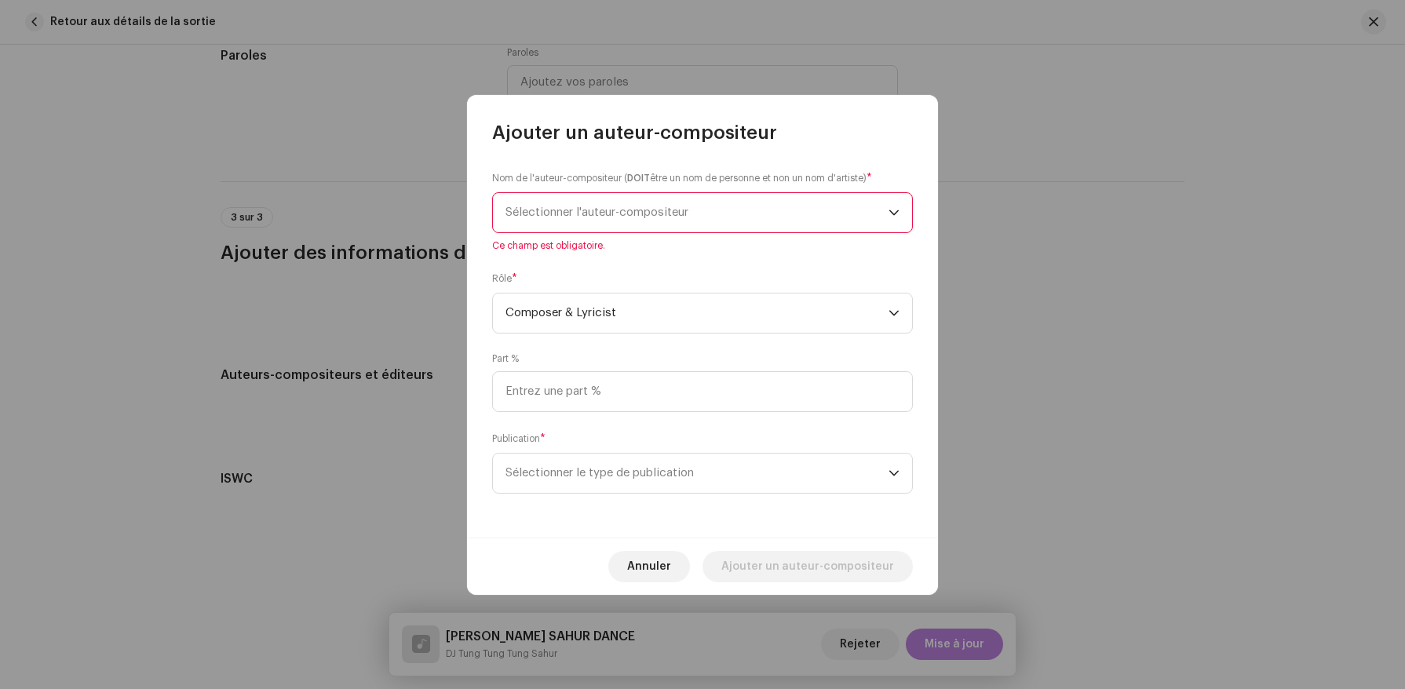
click at [562, 193] on span "Sélectionner l'auteur-compositeur" at bounding box center [697, 212] width 383 height 39
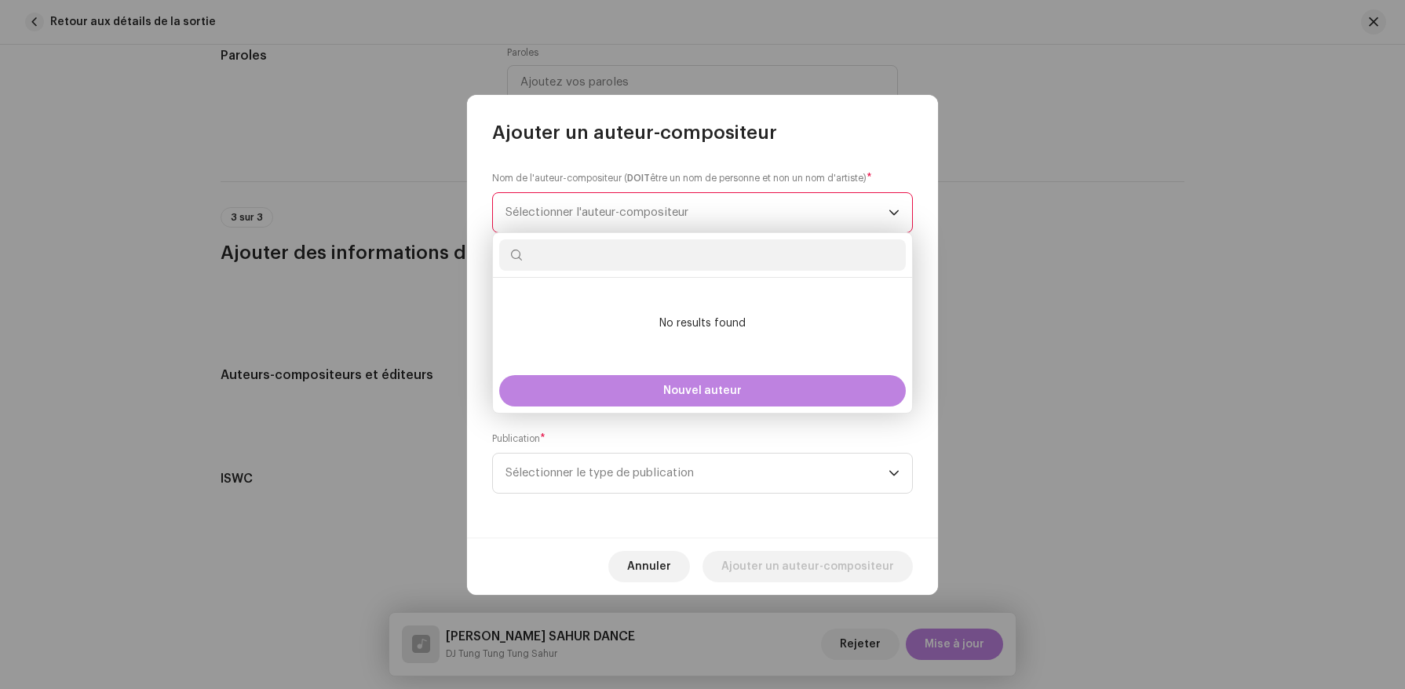
type input "R"
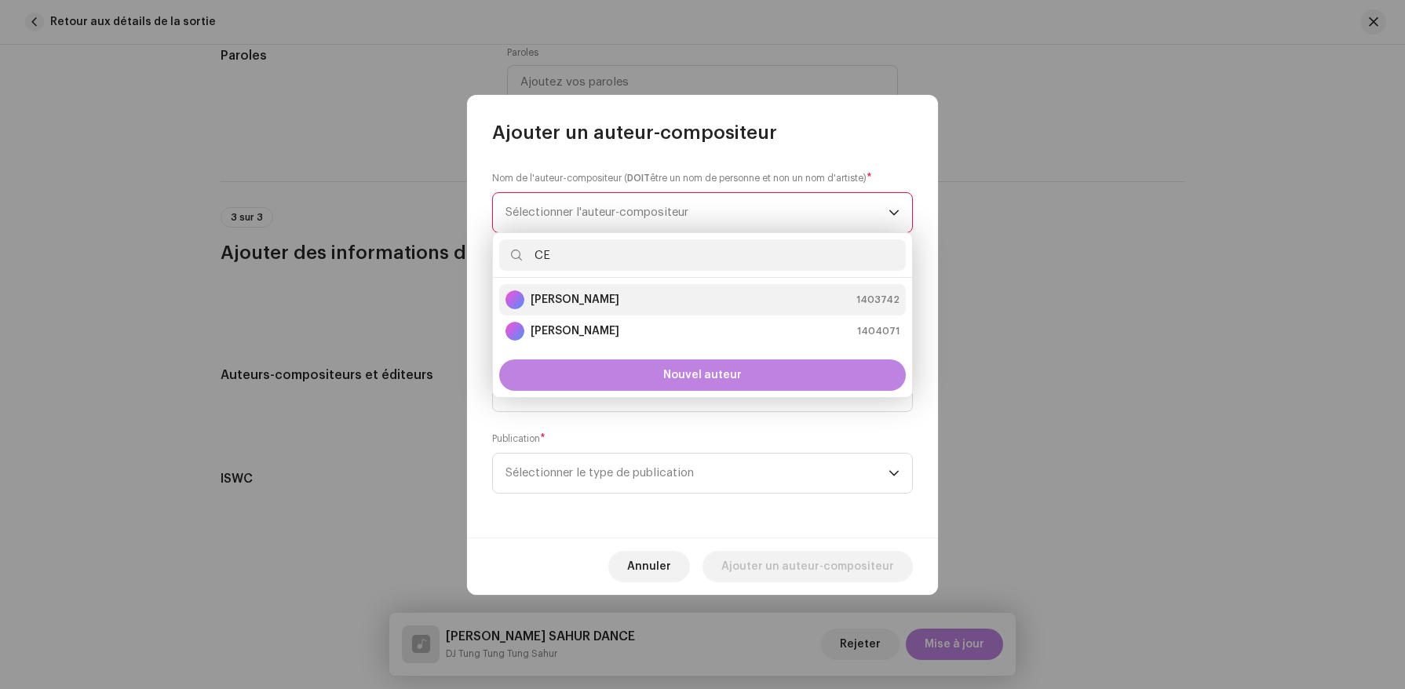
type input "CE"
click at [583, 289] on li "[PERSON_NAME] 1403742" at bounding box center [702, 299] width 407 height 31
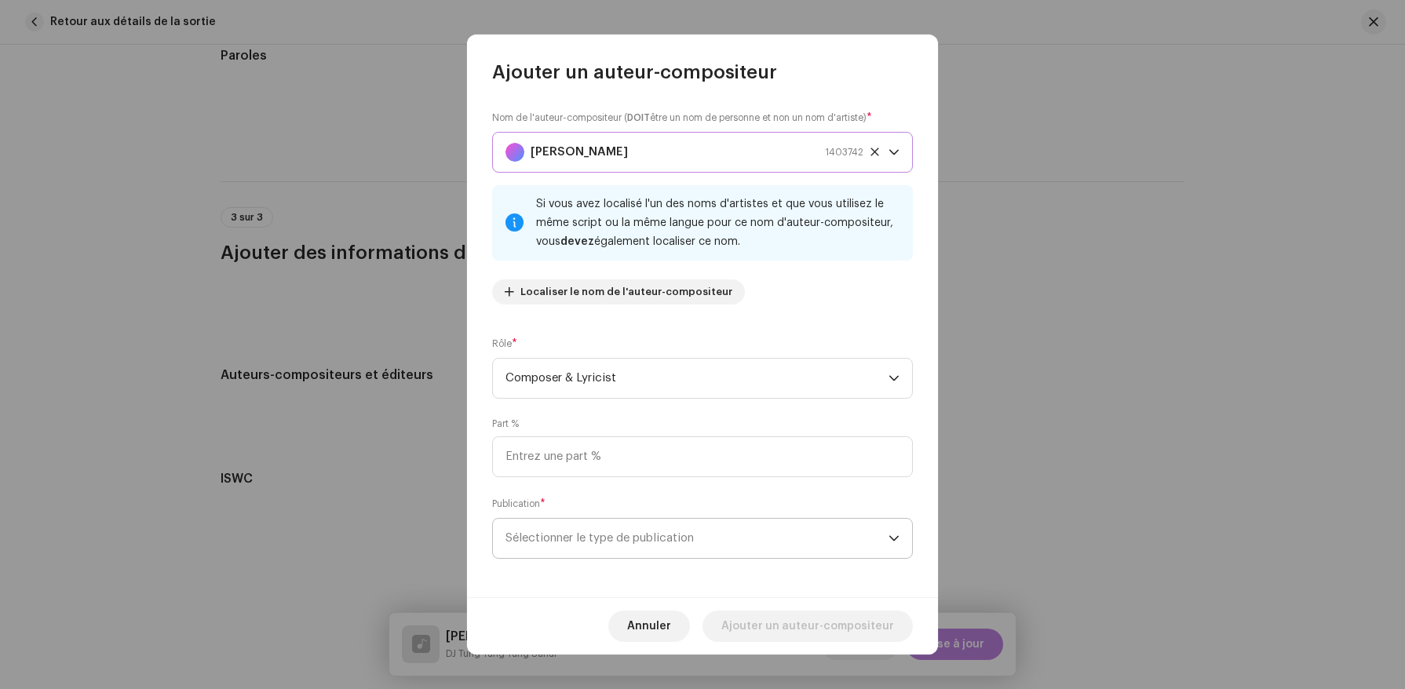
click at [721, 557] on span "Sélectionner le type de publication" at bounding box center [697, 538] width 383 height 39
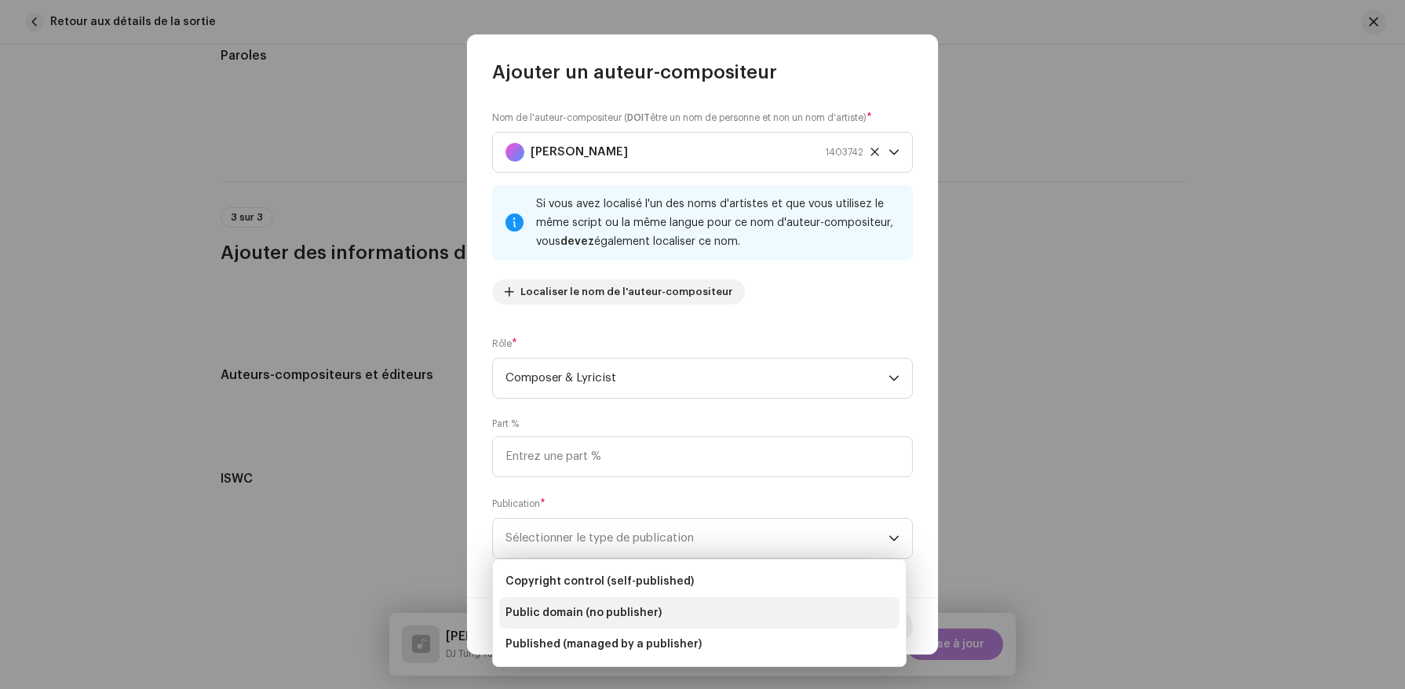
drag, startPoint x: 699, startPoint y: 574, endPoint x: 692, endPoint y: 605, distance: 32.2
click at [692, 605] on ul "Copyright control (self-published) Public domain (no publisher) Published (mana…" at bounding box center [699, 613] width 413 height 107
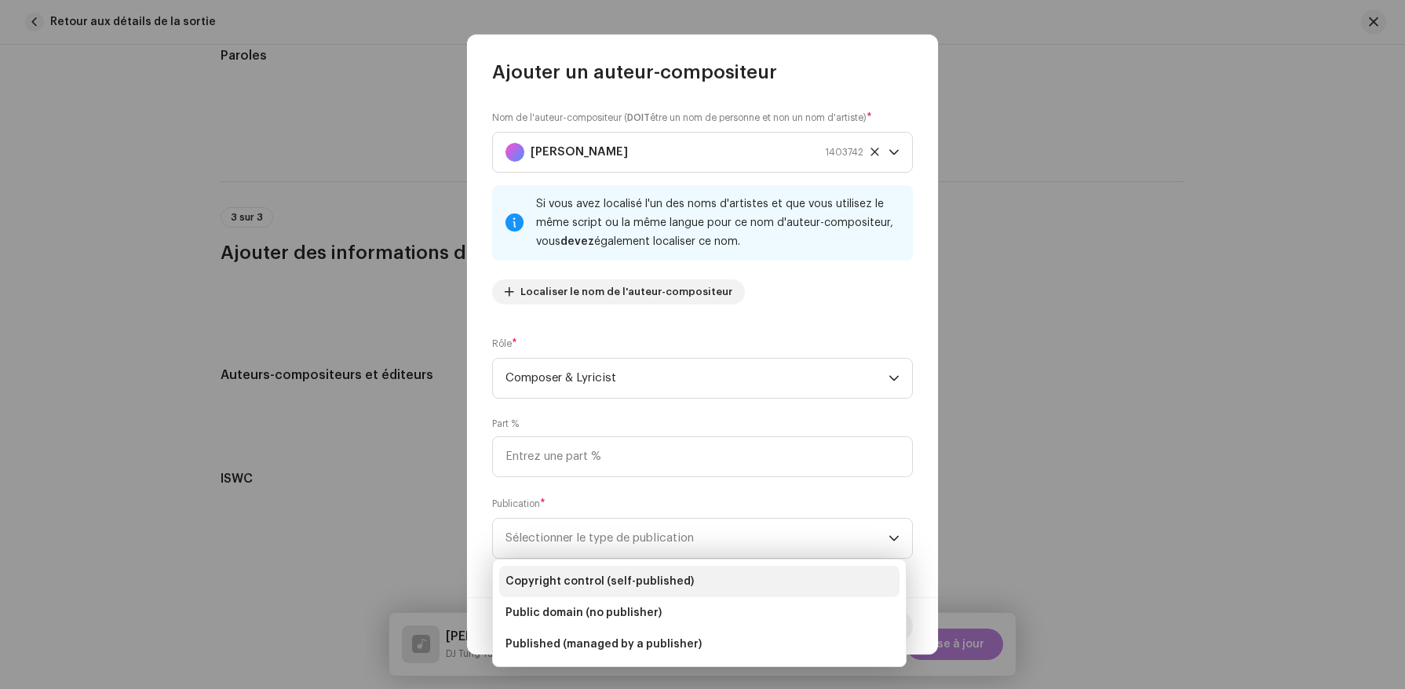
click at [682, 586] on span "Copyright control (self-published)" at bounding box center [600, 582] width 188 height 16
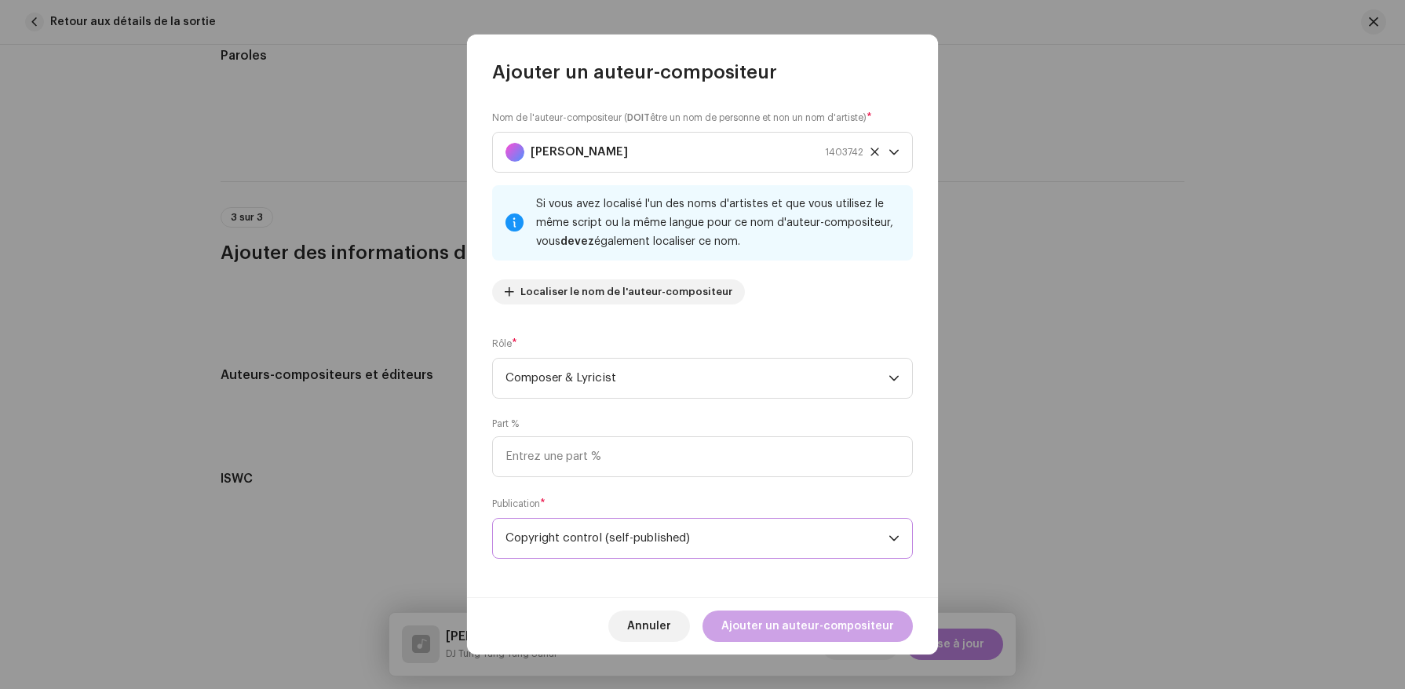
click at [800, 617] on span "Ajouter un auteur-compositeur" at bounding box center [808, 626] width 173 height 31
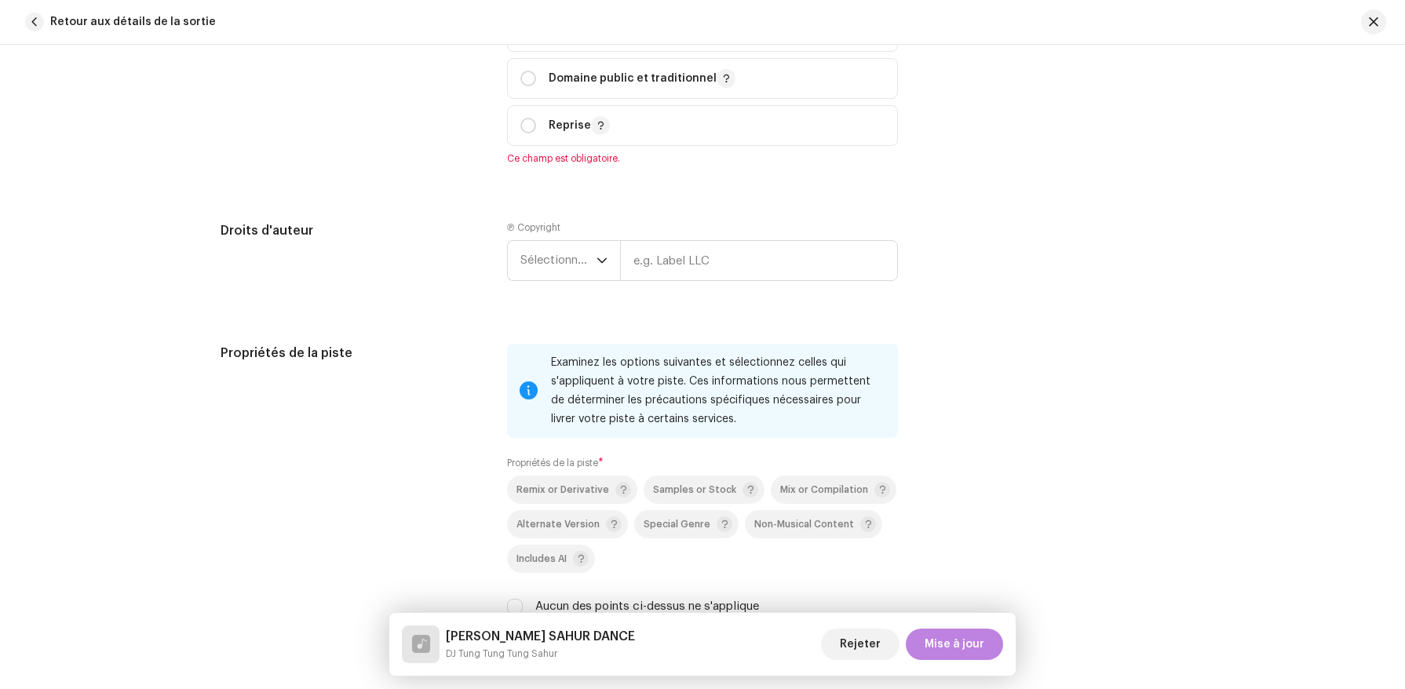
scroll to position [1654, 0]
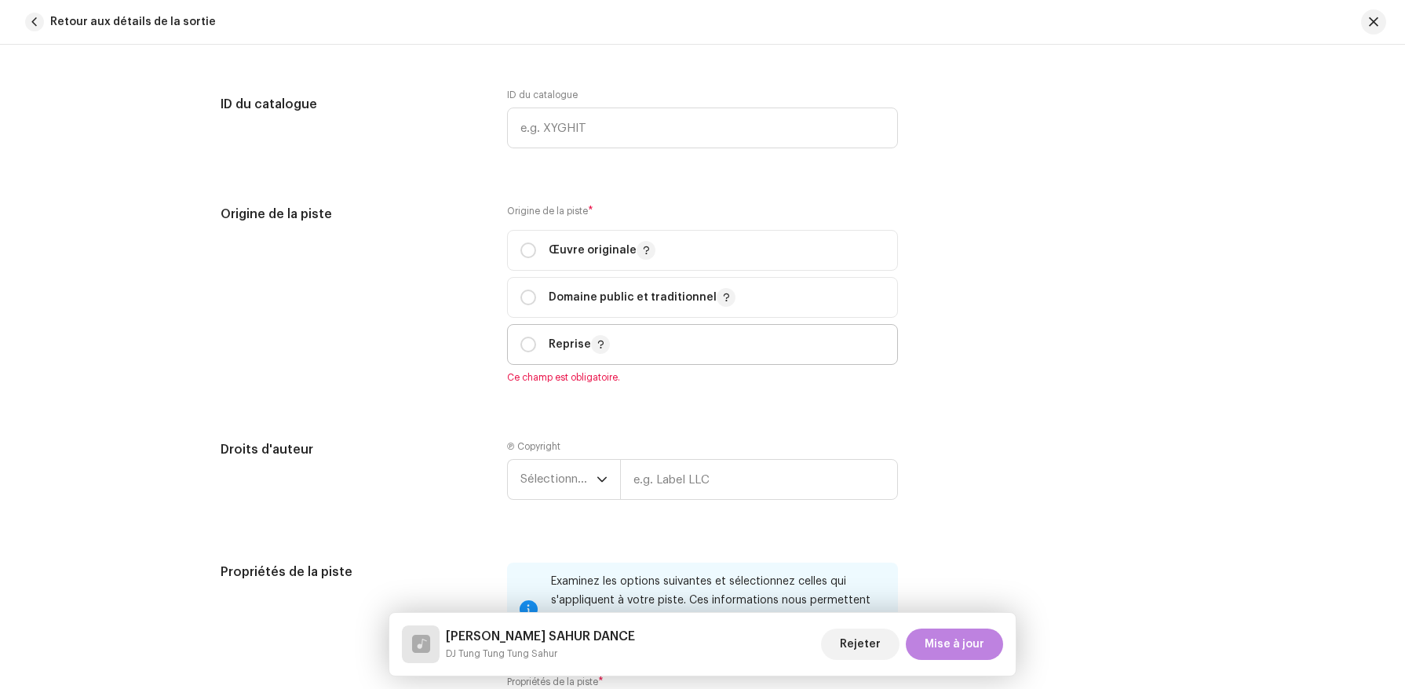
click at [549, 345] on p "Reprise" at bounding box center [579, 344] width 61 height 19
radio input "true"
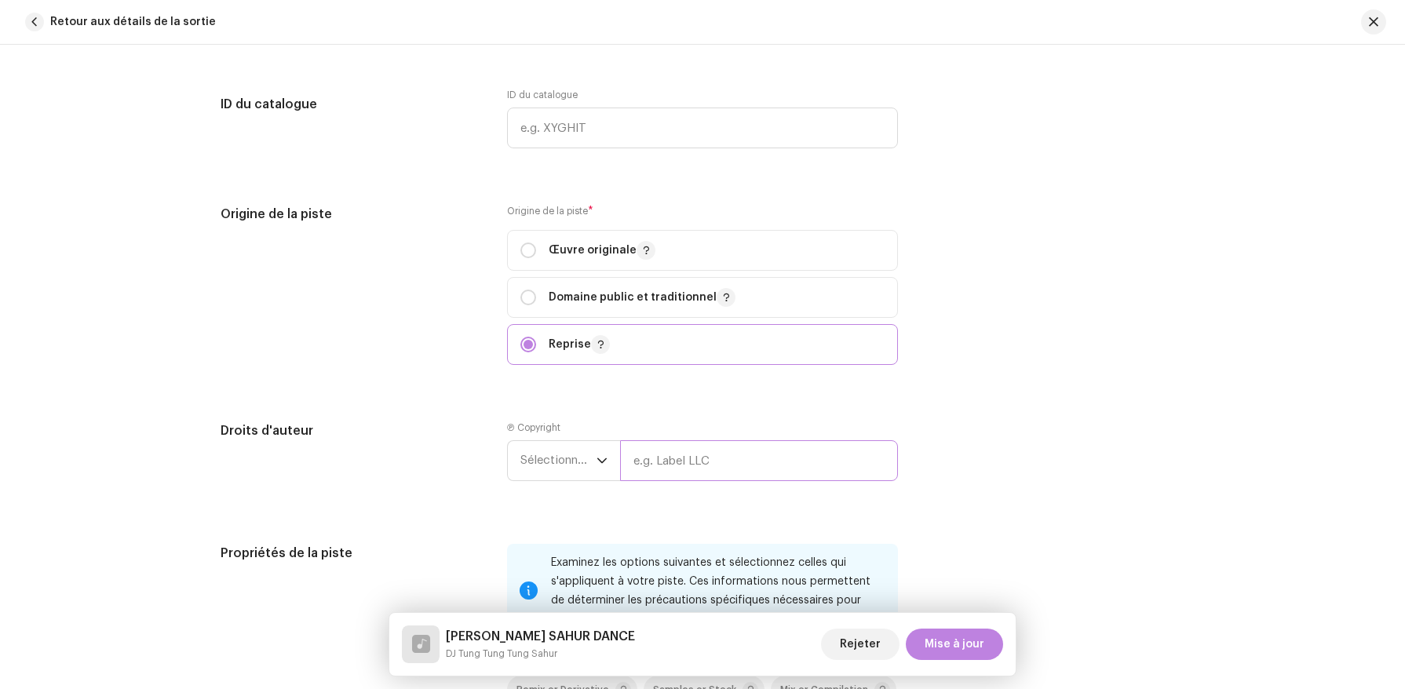
click at [656, 470] on input "text" at bounding box center [759, 460] width 278 height 41
type input "CacaRecords WorldWide"
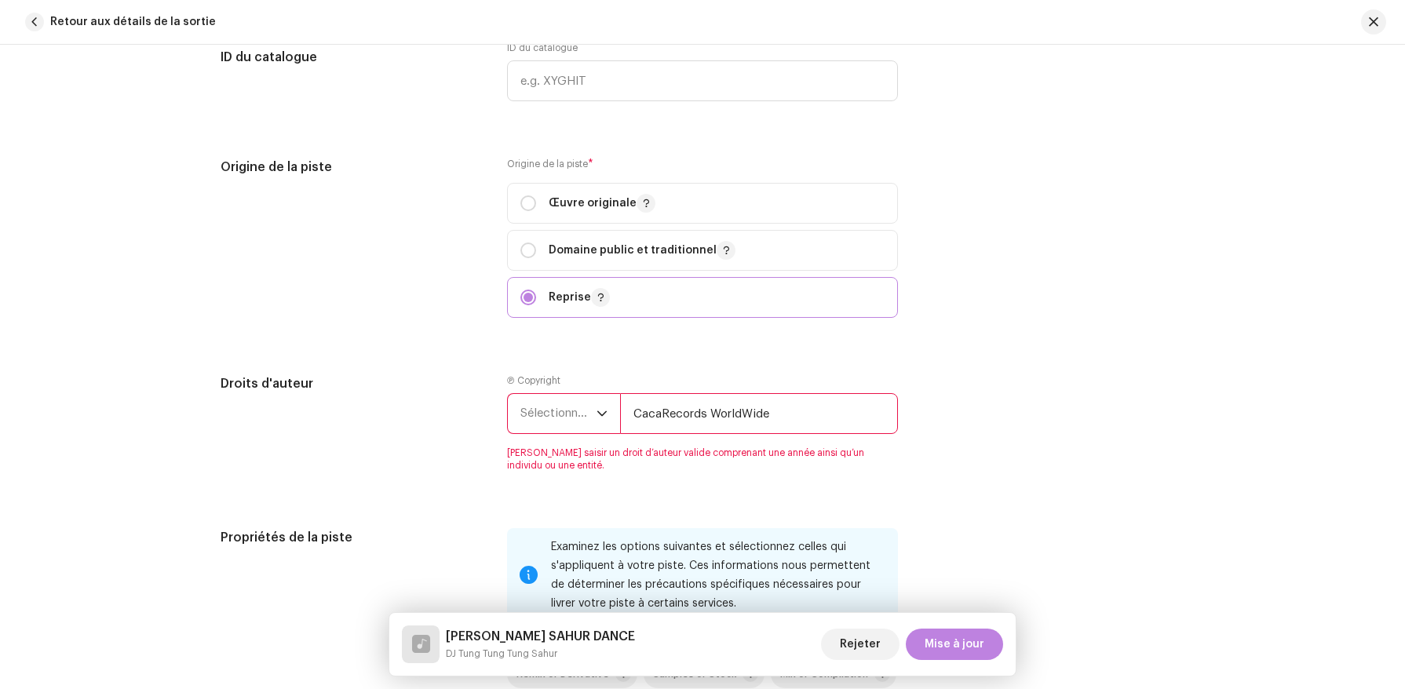
scroll to position [1702, 0]
click at [575, 404] on span "Sélectionner une année" at bounding box center [559, 412] width 76 height 39
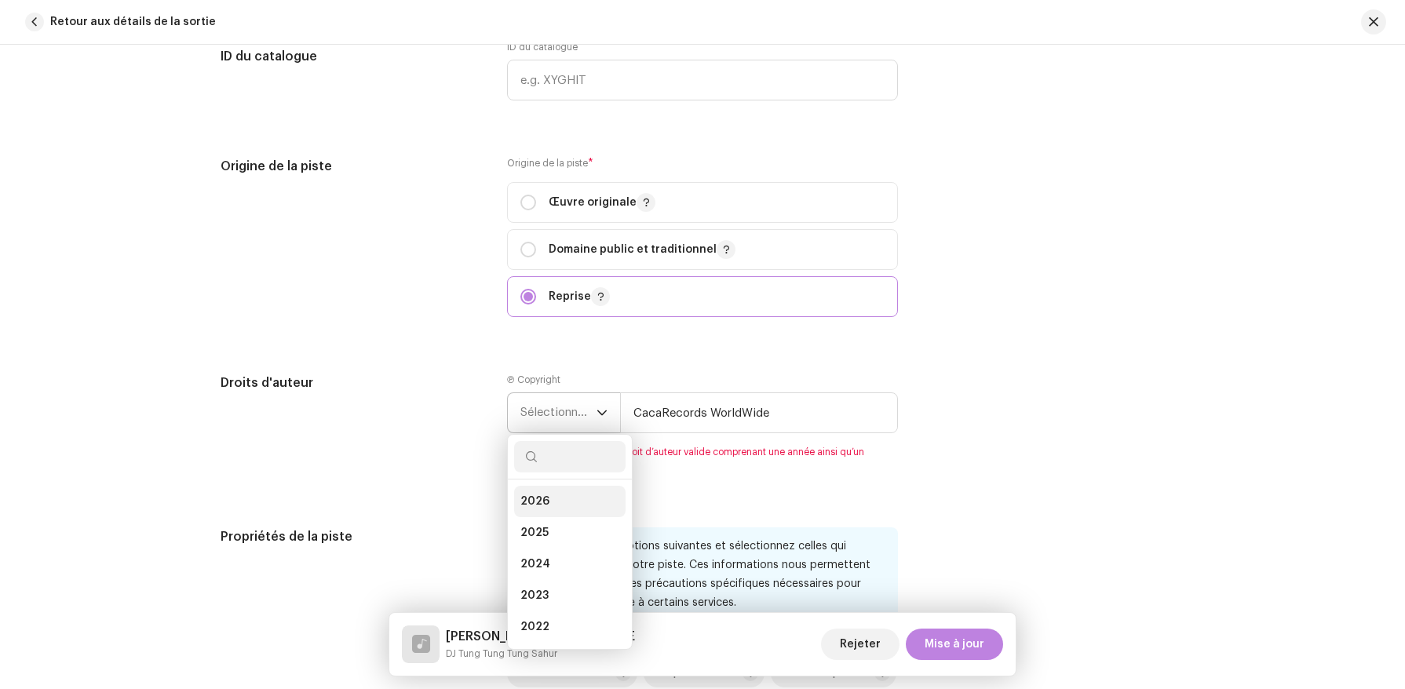
click at [548, 503] on li "2026" at bounding box center [569, 501] width 111 height 31
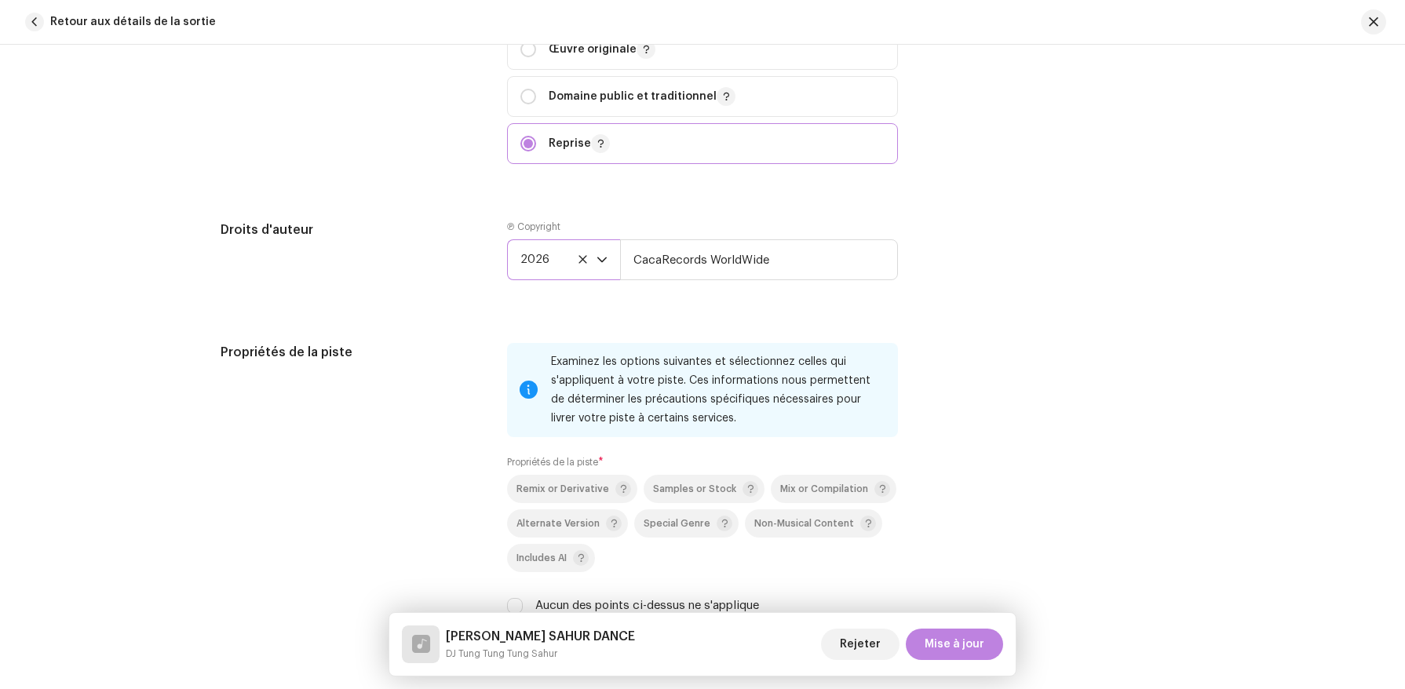
scroll to position [2052, 0]
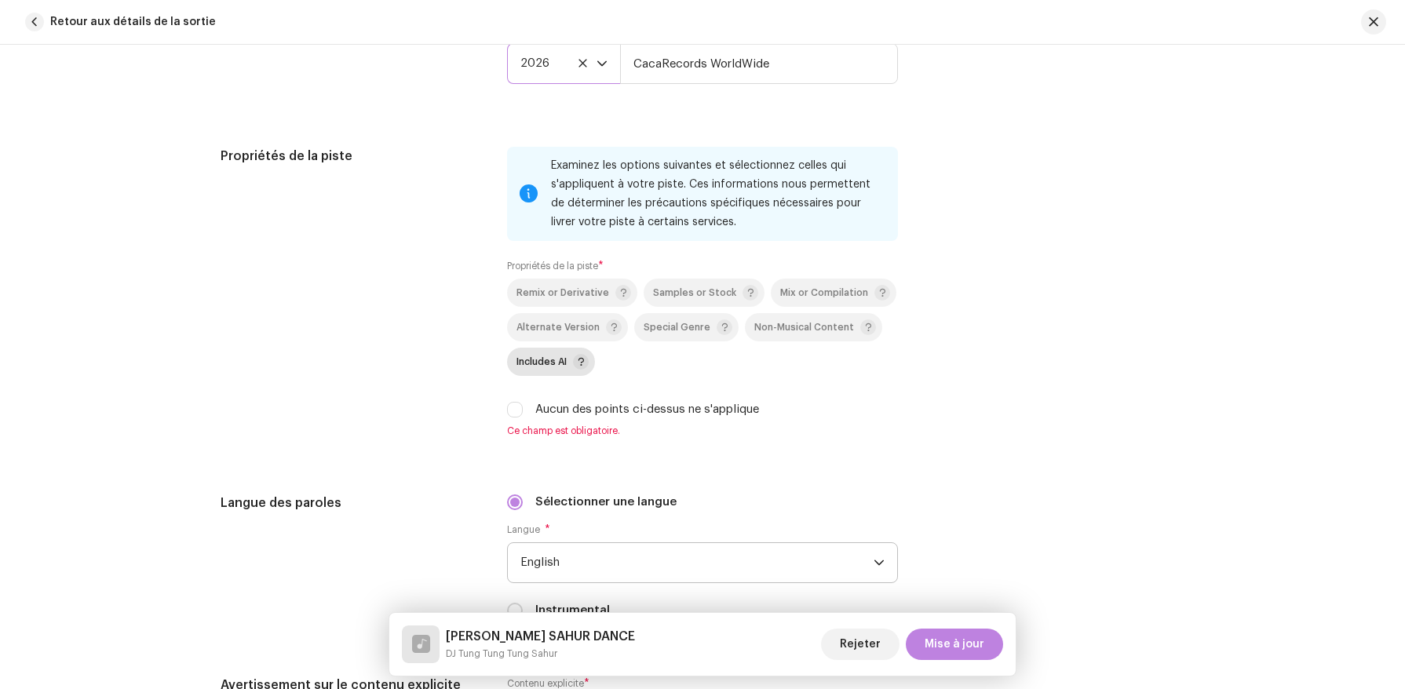
click at [530, 370] on div "Includes AI" at bounding box center [553, 362] width 72 height 16
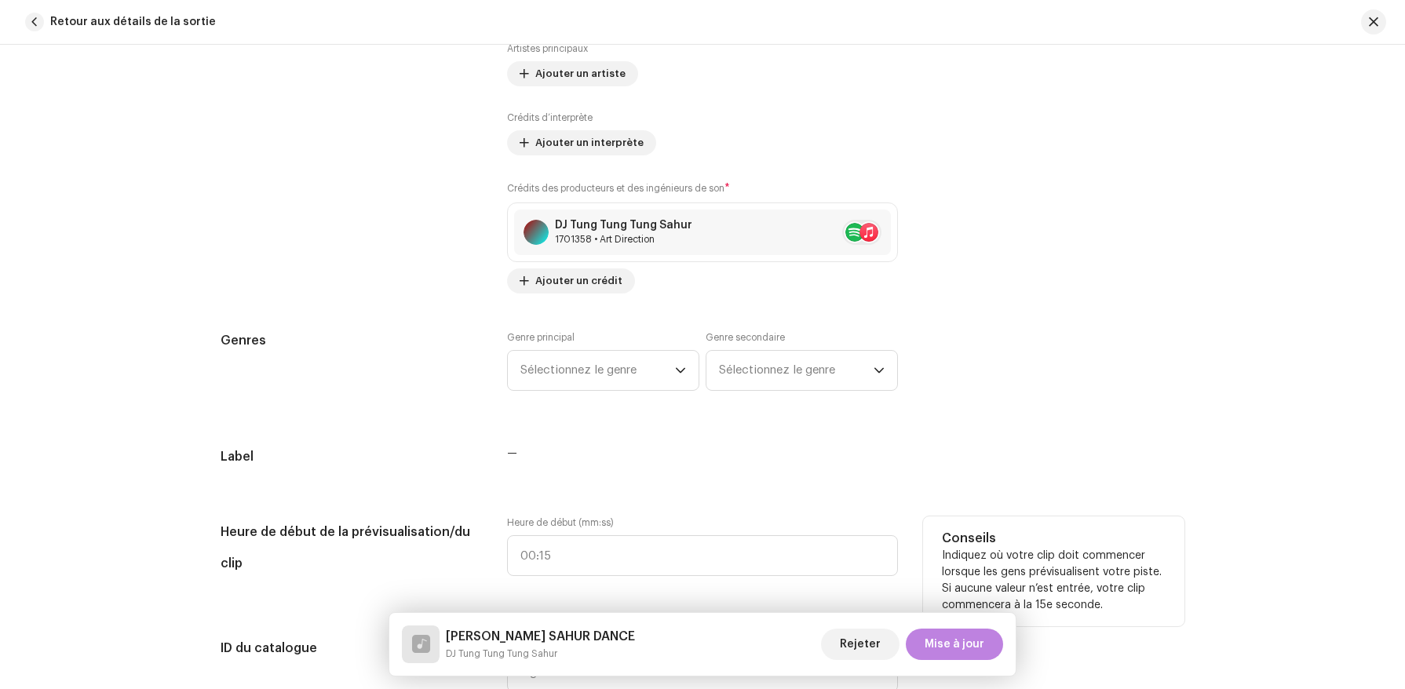
scroll to position [1227, 0]
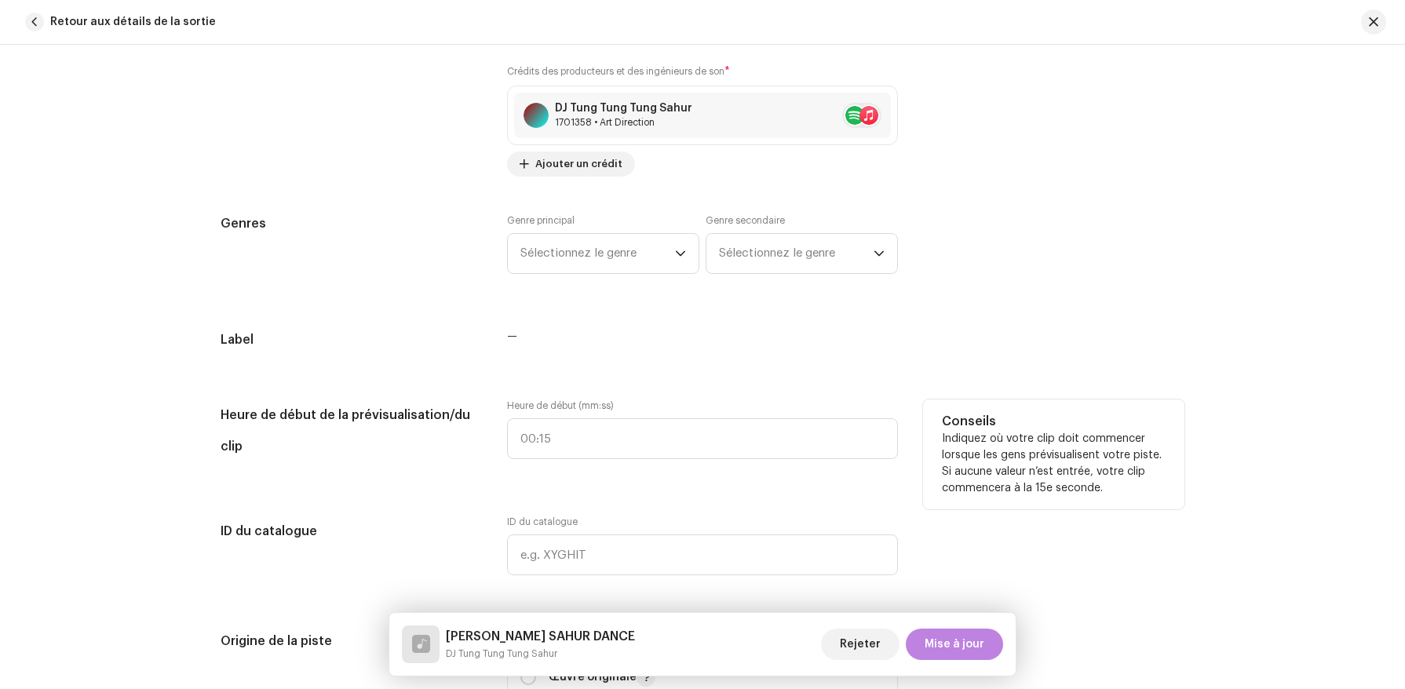
click at [581, 469] on div "Heure de début (mm:ss)" at bounding box center [702, 439] width 391 height 79
type input ":"
click at [608, 445] on input ":" at bounding box center [702, 438] width 391 height 41
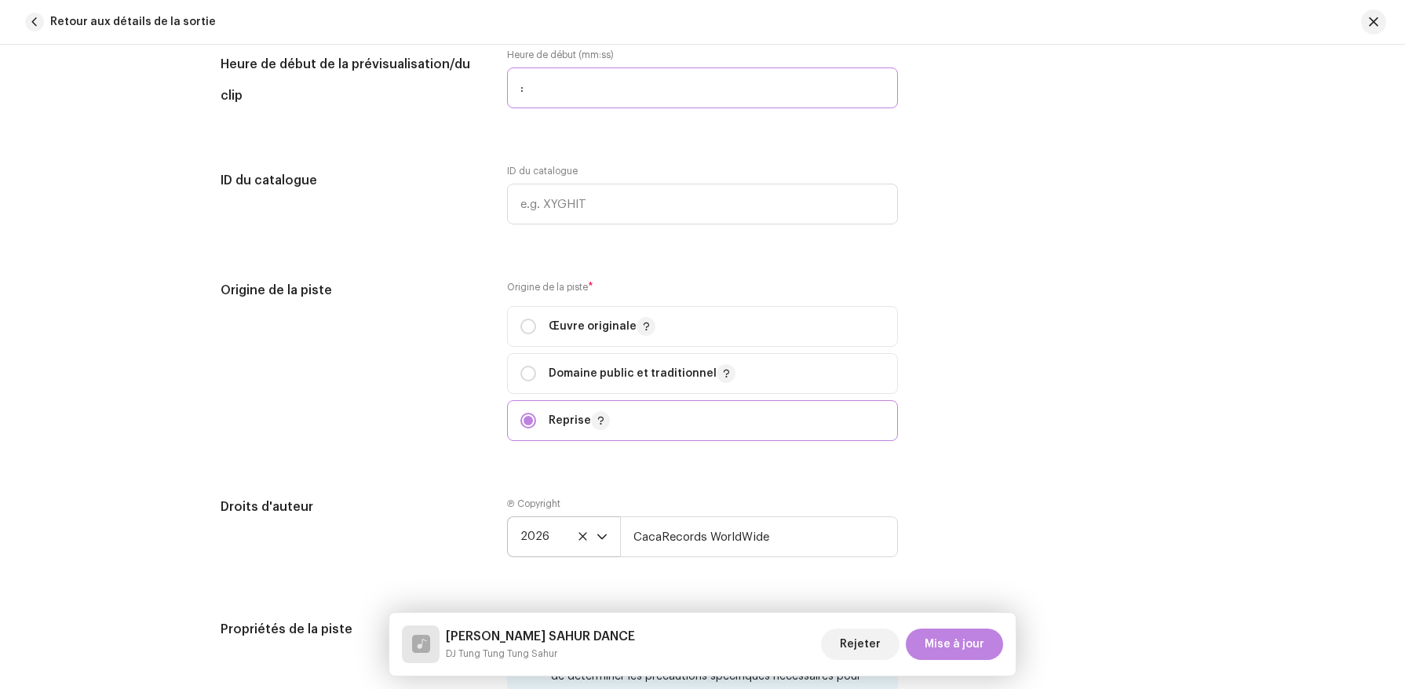
scroll to position [1592, 0]
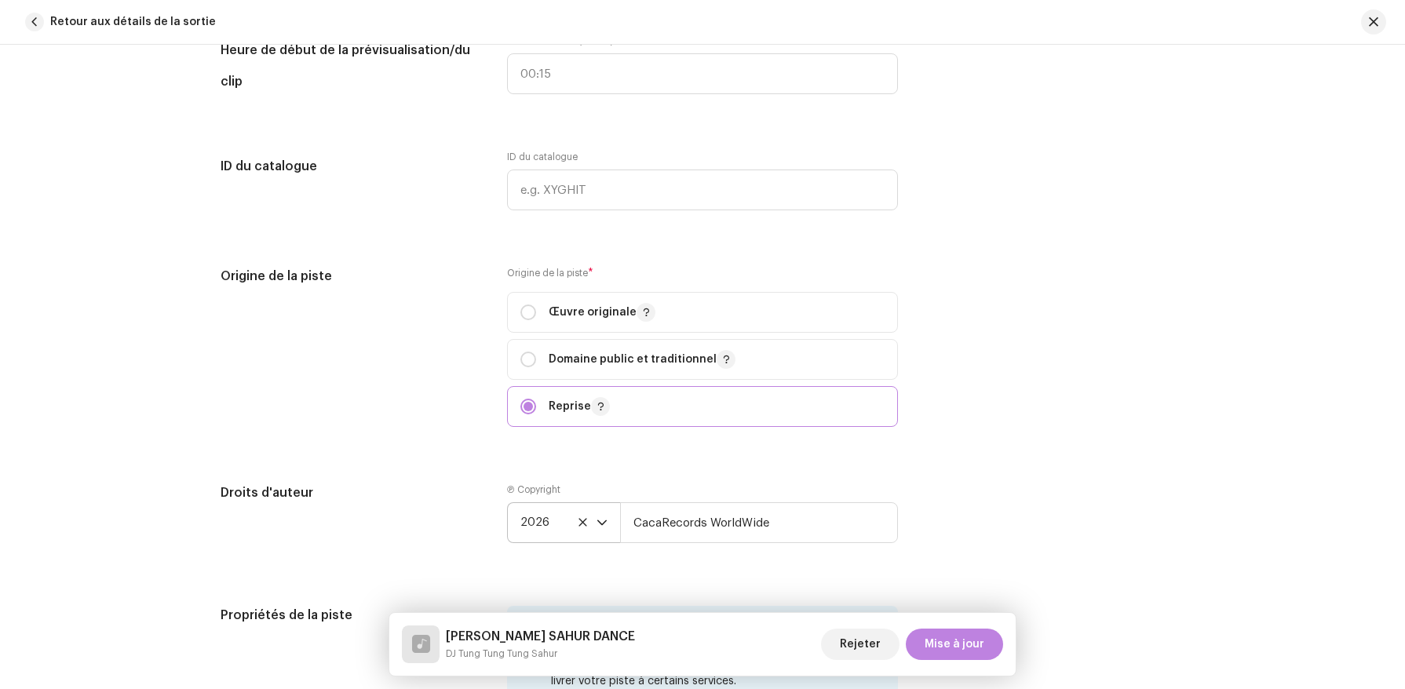
click at [435, 458] on div "Détails de la piste Complétez ce qui suit pour finaliser votre piste. 1 sur 3 A…" at bounding box center [703, 179] width 1014 height 3379
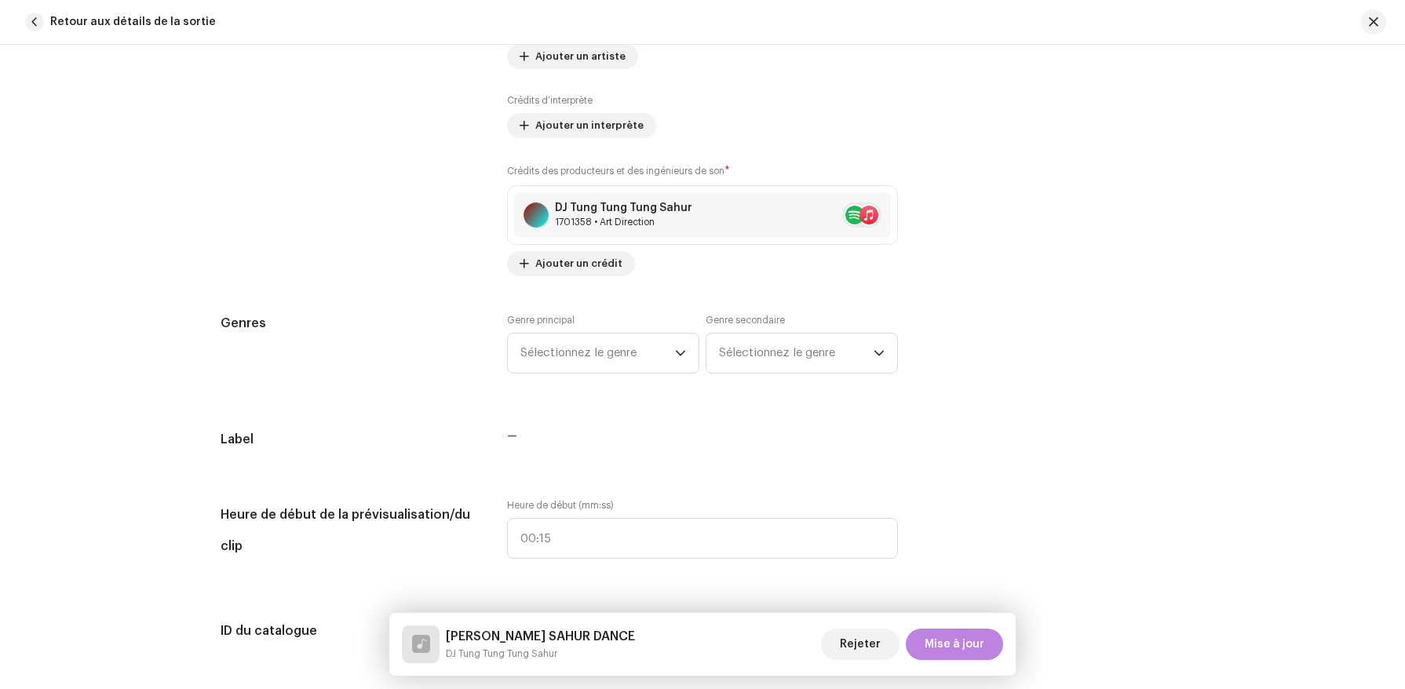
scroll to position [1109, 0]
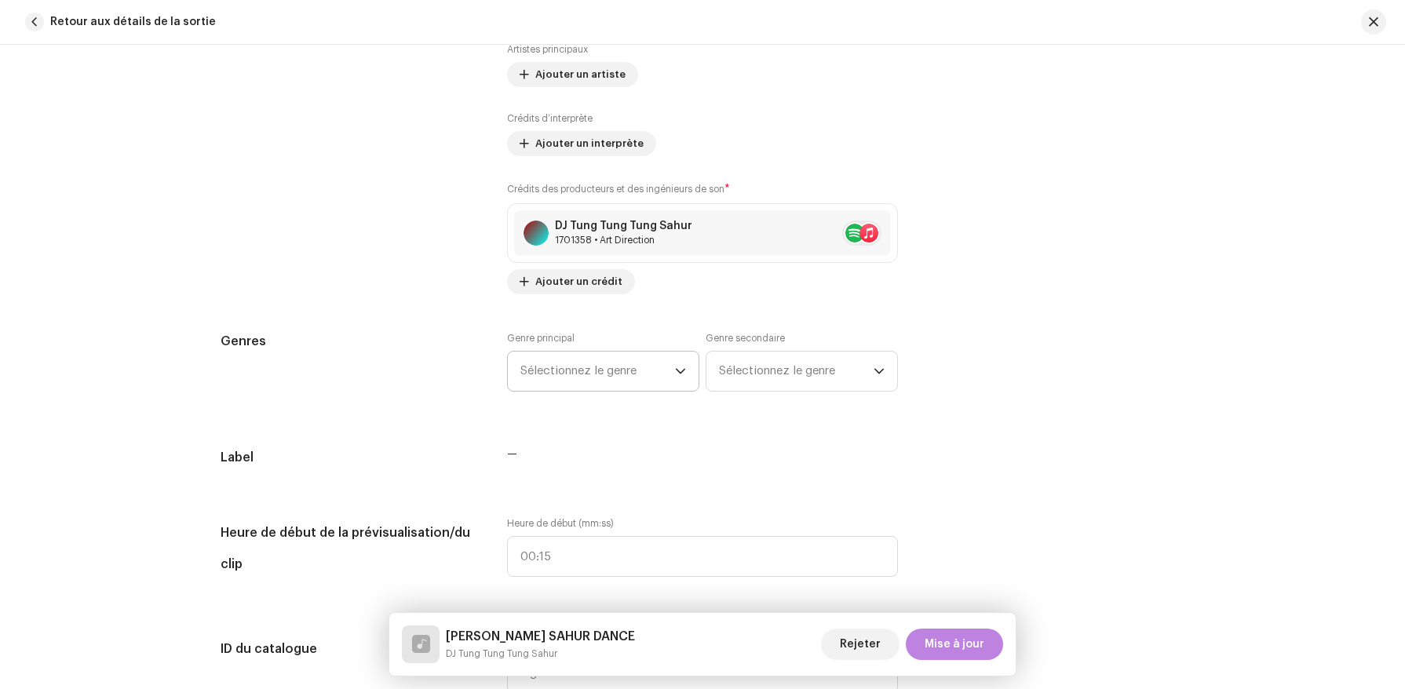
click at [642, 382] on span "Sélectionnez le genre" at bounding box center [598, 371] width 155 height 39
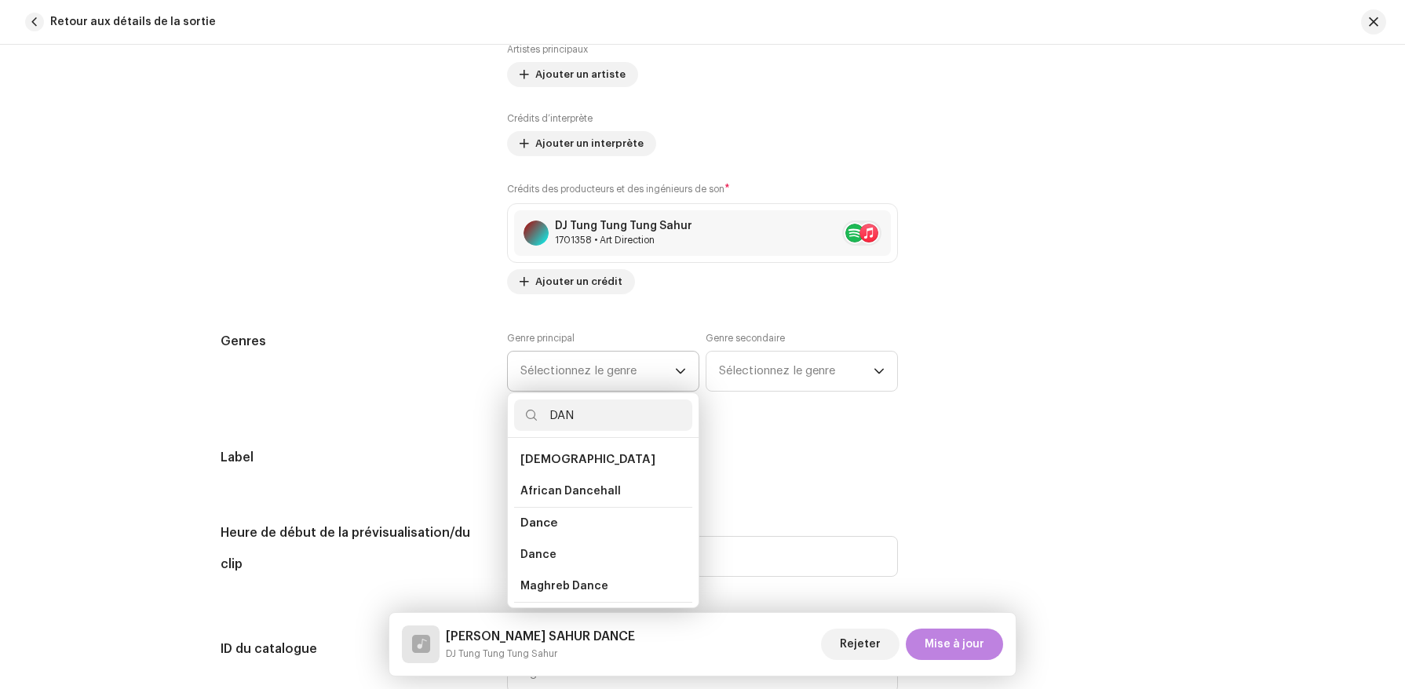
type input "DAN"
click at [563, 524] on li "Dance" at bounding box center [603, 523] width 178 height 32
click at [546, 555] on span "Dance" at bounding box center [539, 555] width 36 height 16
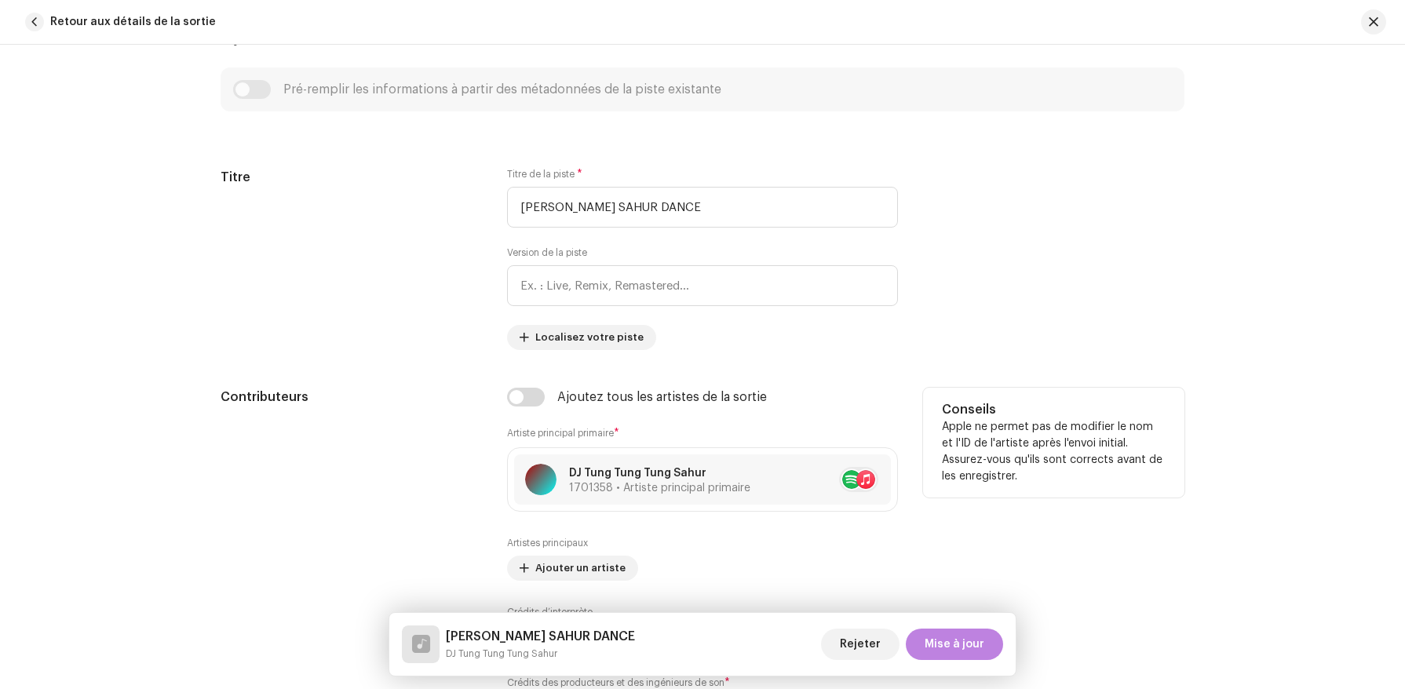
scroll to position [592, 0]
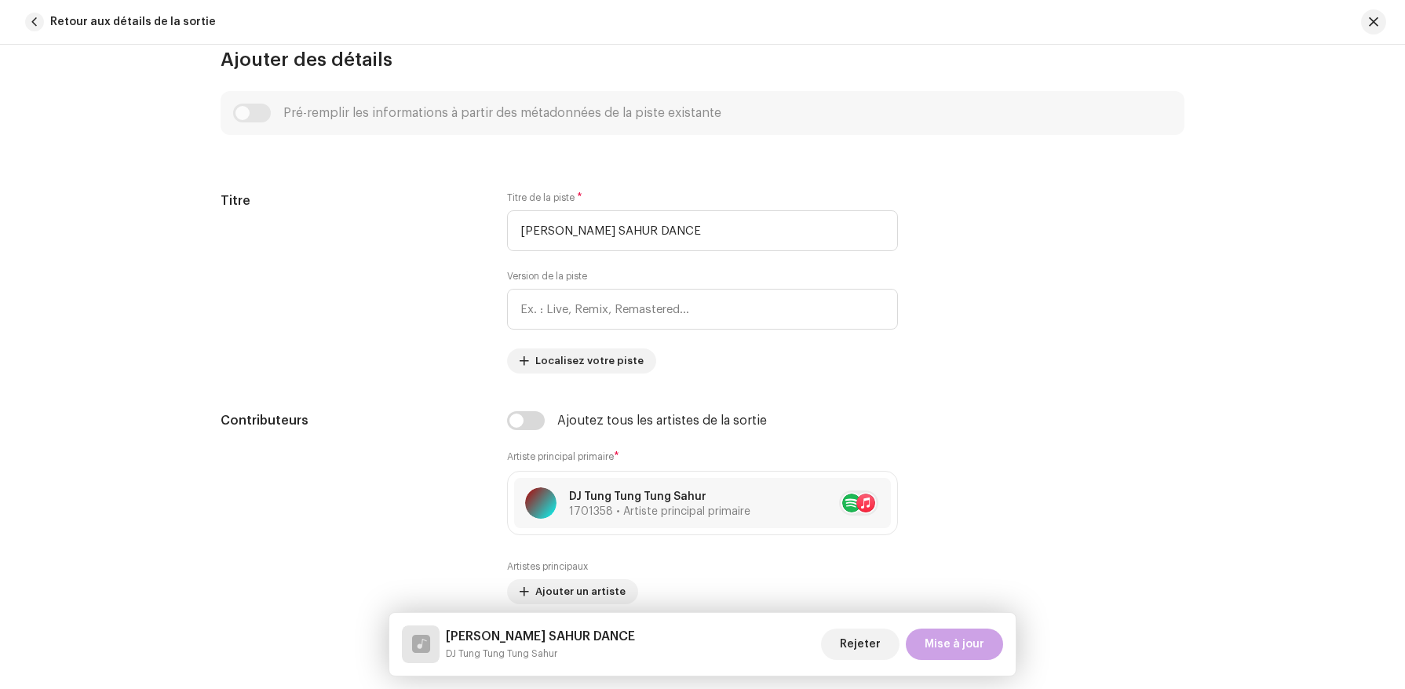
click at [880, 660] on span "Mise à jour" at bounding box center [955, 644] width 60 height 31
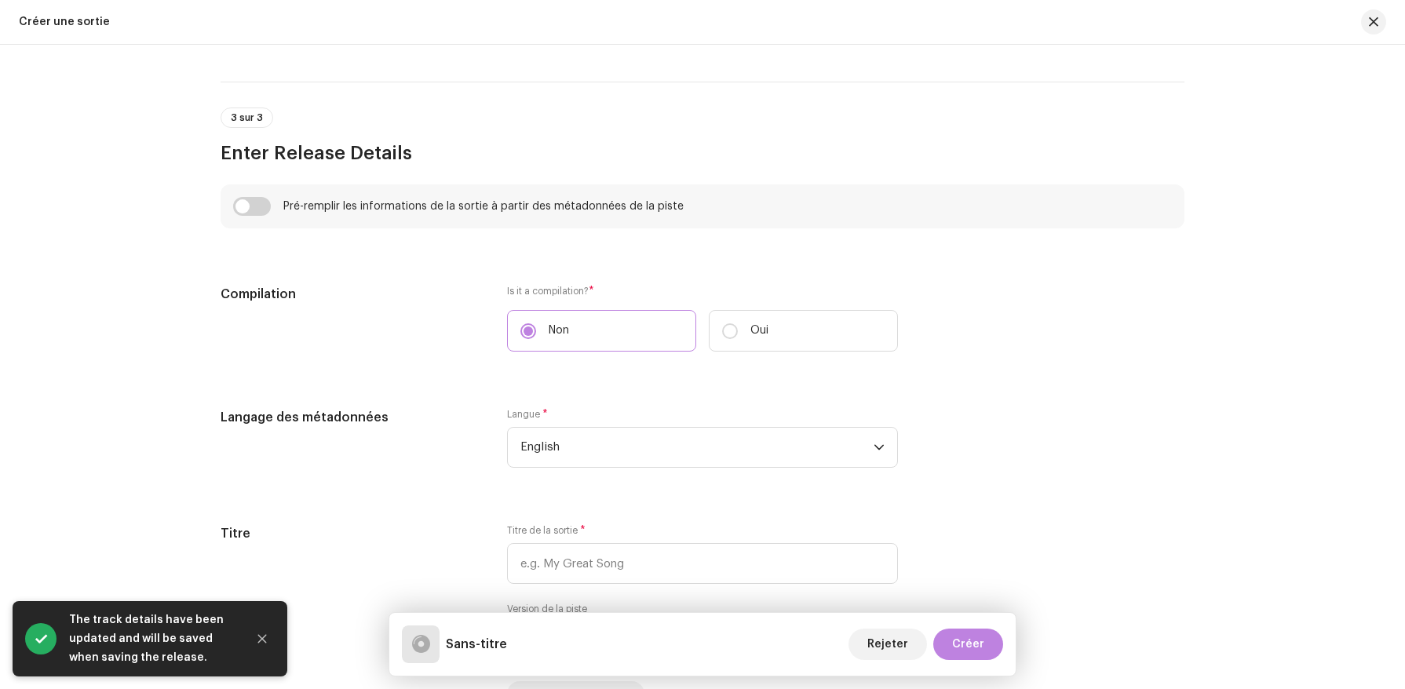
scroll to position [1069, 0]
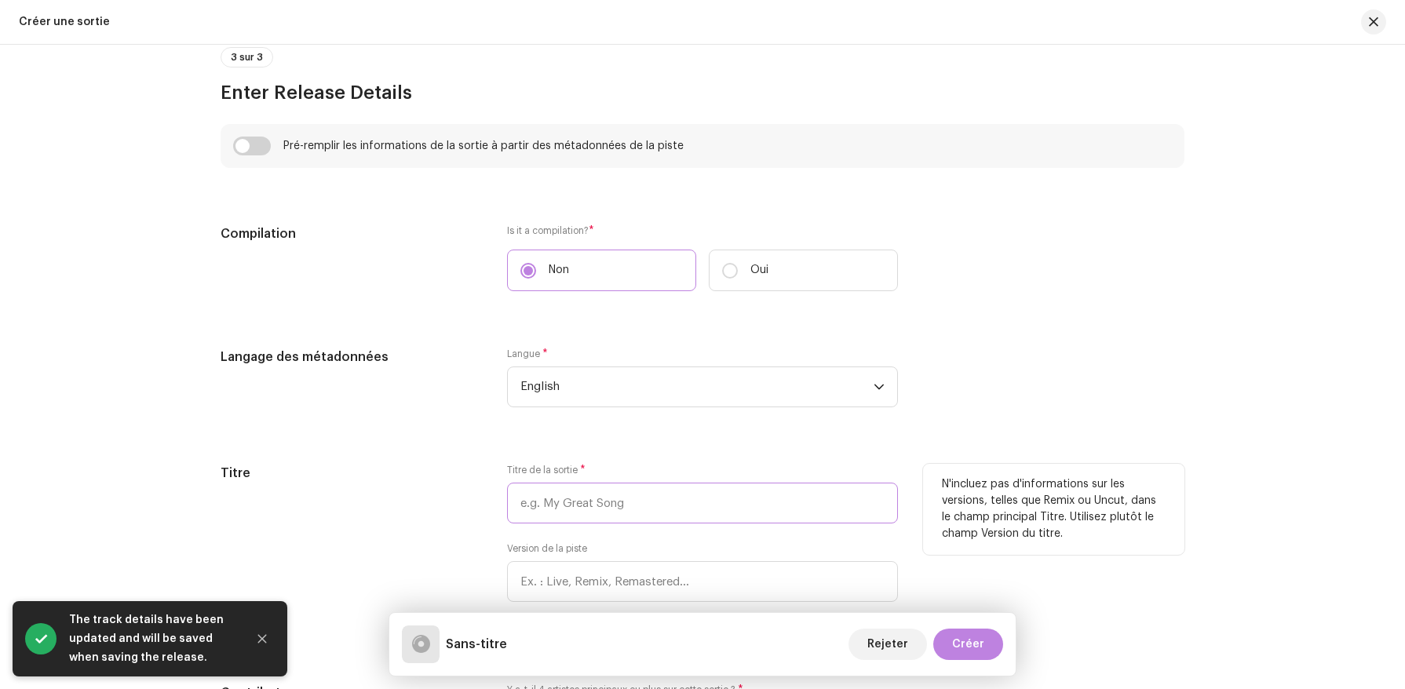
click at [579, 497] on input "text" at bounding box center [702, 503] width 391 height 41
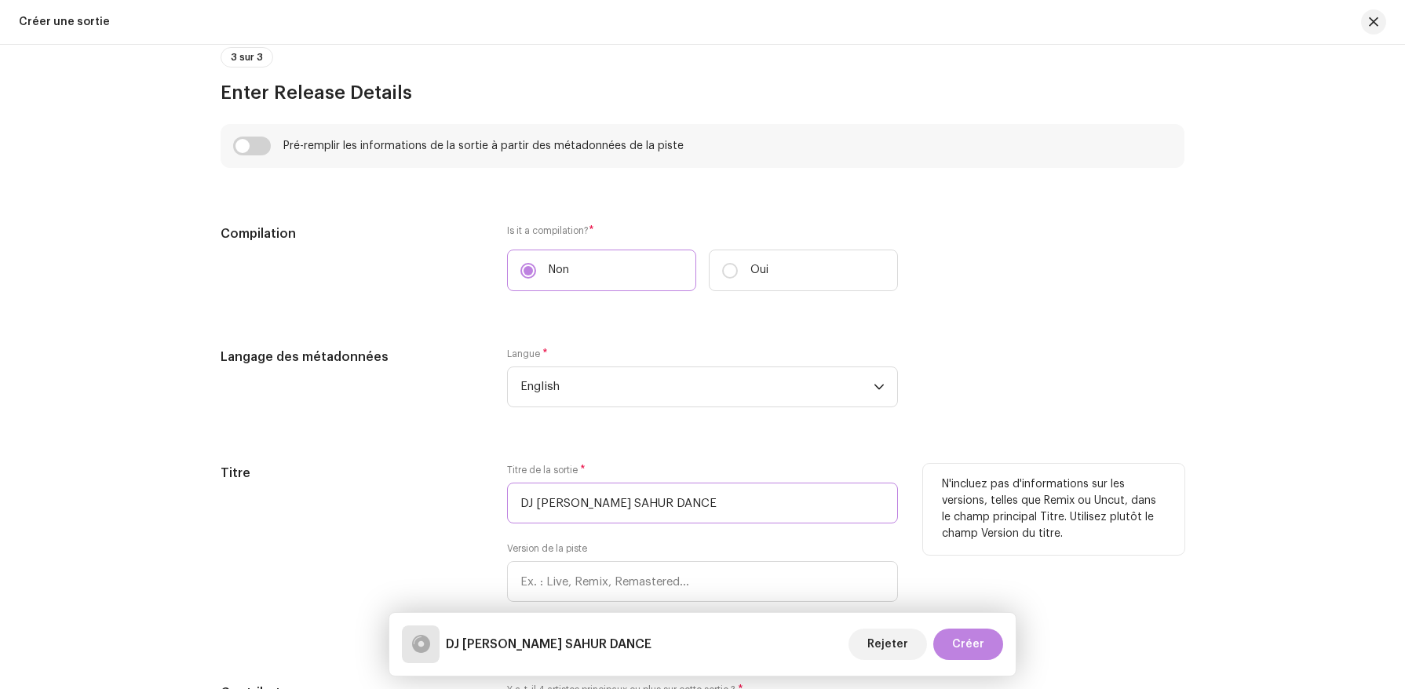
click at [517, 506] on input "DJ [PERSON_NAME] SAHUR DANCE" at bounding box center [702, 503] width 391 height 41
click at [518, 506] on input "[PERSON_NAME] SAHUR DANCE" at bounding box center [702, 503] width 391 height 41
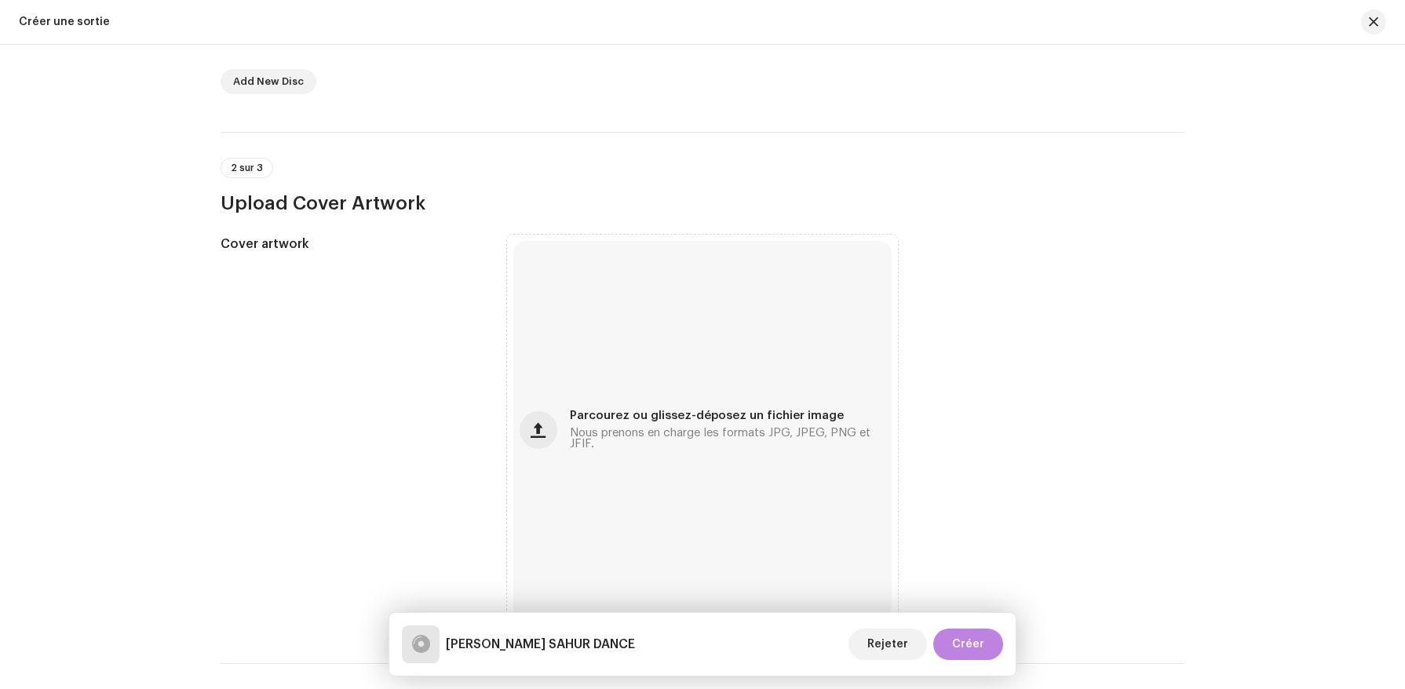
scroll to position [488, 0]
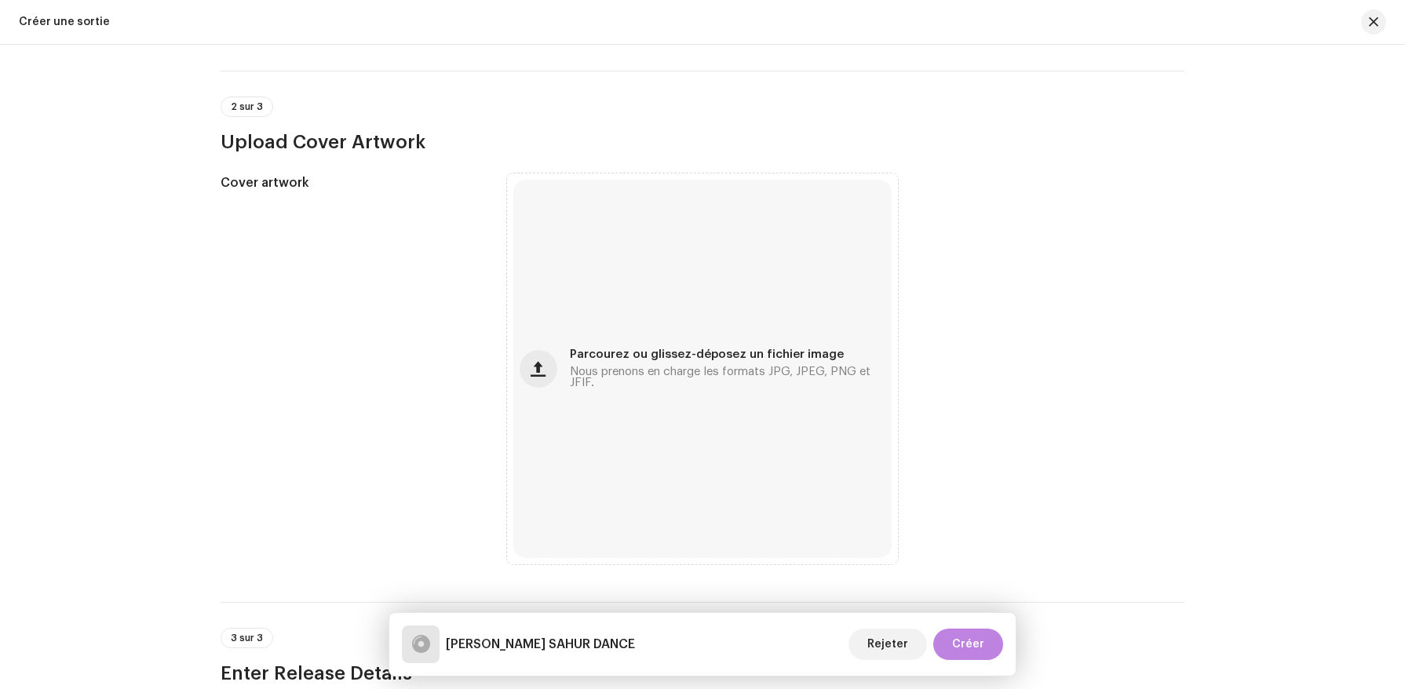
type input "[PERSON_NAME] SAHUR DANCE"
